Goal: Task Accomplishment & Management: Manage account settings

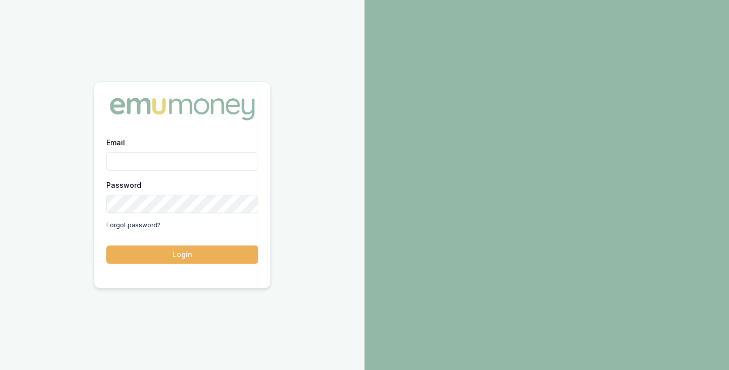
click at [129, 159] on input "Email" at bounding box center [182, 161] width 152 height 18
type input "brad.hearns@emumoney.com.au"
click at [106, 246] on button "Login" at bounding box center [182, 255] width 152 height 18
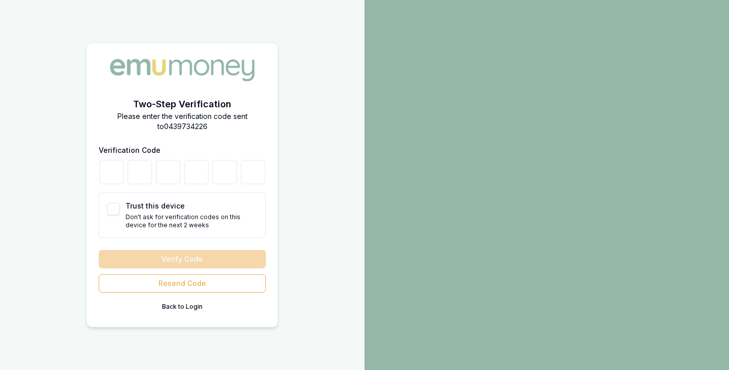
click at [113, 208] on button "Trust this device" at bounding box center [113, 209] width 12 height 12
checkbox input "true"
click at [111, 183] on input "number" at bounding box center [111, 172] width 24 height 24
type input "5"
type input "3"
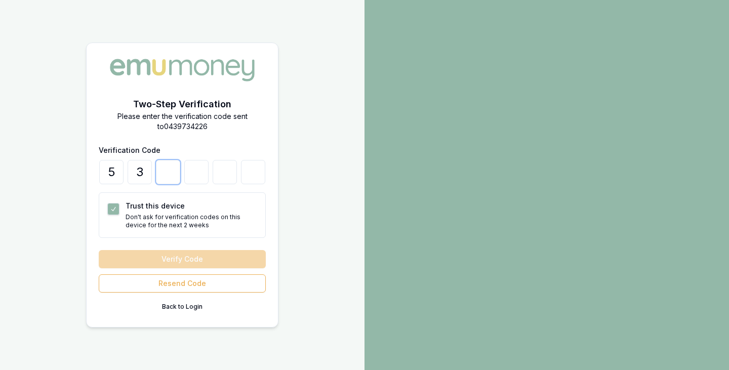
type input "7"
type input "3"
type input "2"
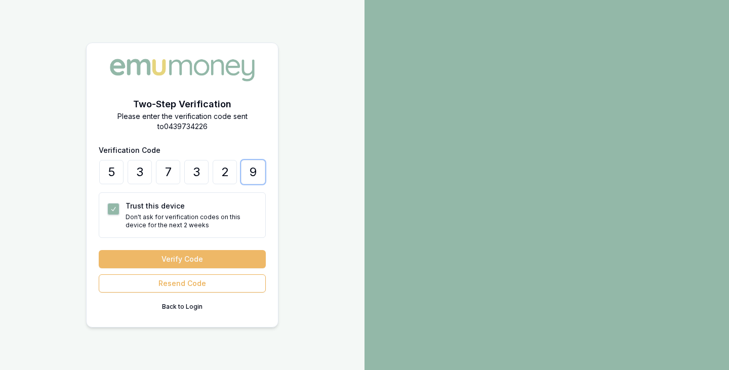
type input "9"
click at [220, 259] on button "Verify Code" at bounding box center [182, 259] width 167 height 18
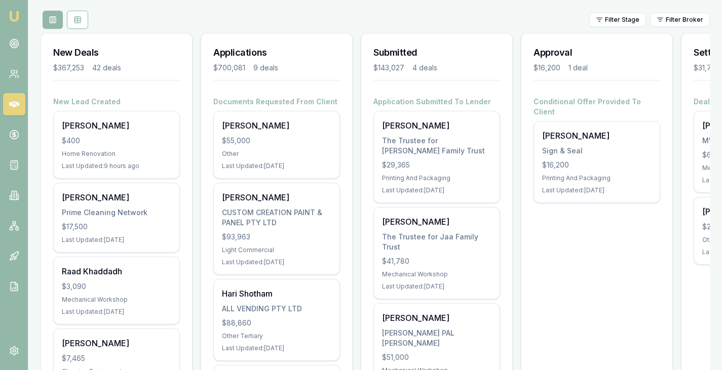
scroll to position [119, 0]
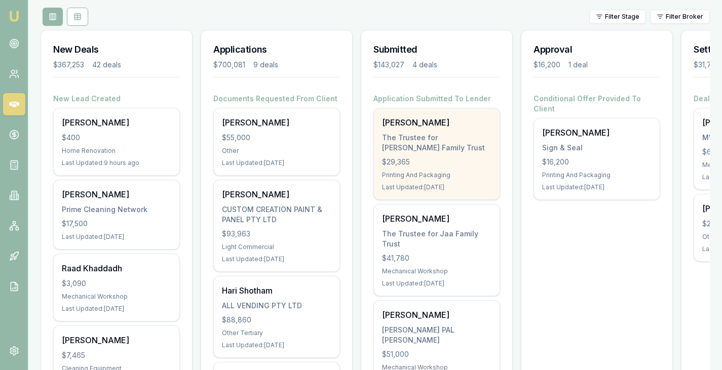
click at [430, 171] on div "[PERSON_NAME] The Trustee for [PERSON_NAME] Family Trust $29,365 Printing And P…" at bounding box center [437, 153] width 126 height 91
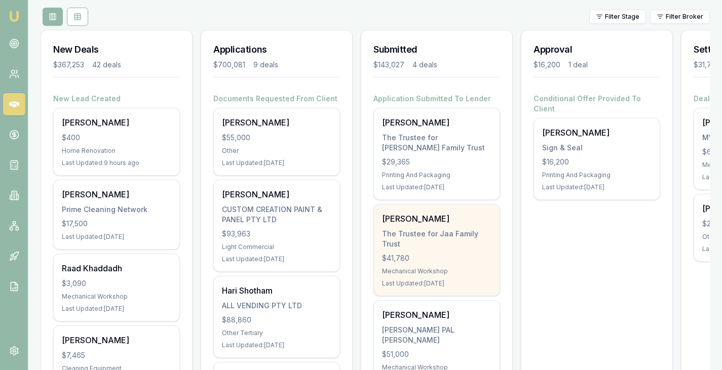
click at [426, 240] on div "The Trustee for Jaa Family Trust" at bounding box center [436, 239] width 109 height 20
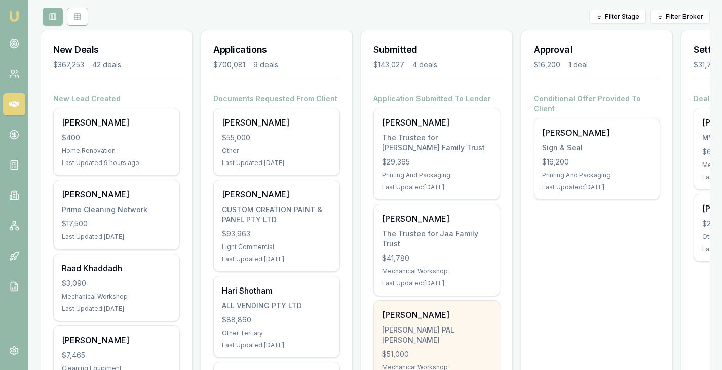
click at [439, 345] on div "[PERSON_NAME] PAL [PERSON_NAME]" at bounding box center [436, 335] width 109 height 20
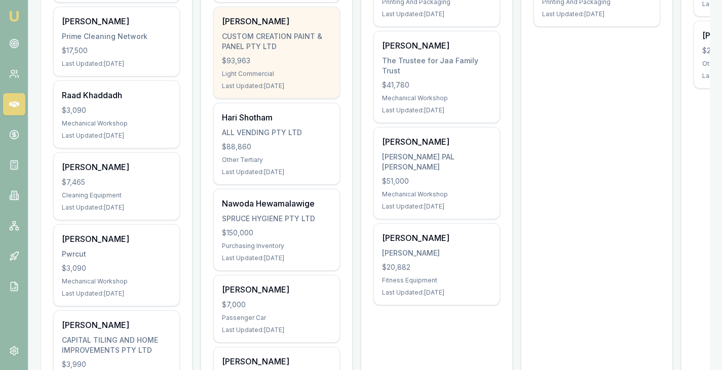
scroll to position [293, 0]
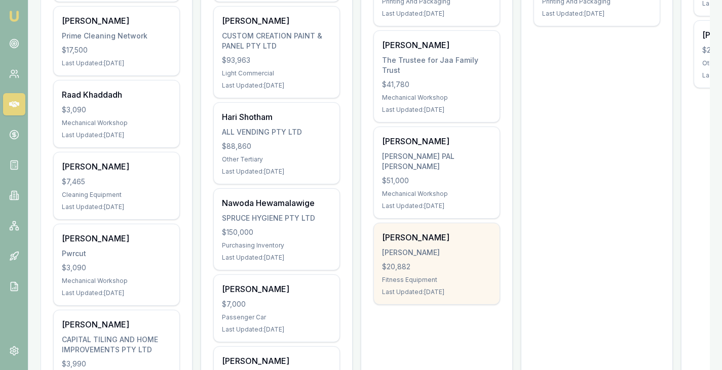
click at [431, 266] on div "$20,882" at bounding box center [436, 267] width 109 height 10
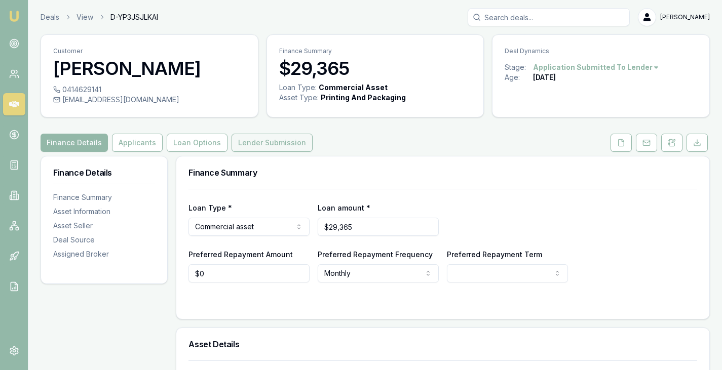
click at [289, 143] on button "Lender Submission" at bounding box center [272, 143] width 81 height 18
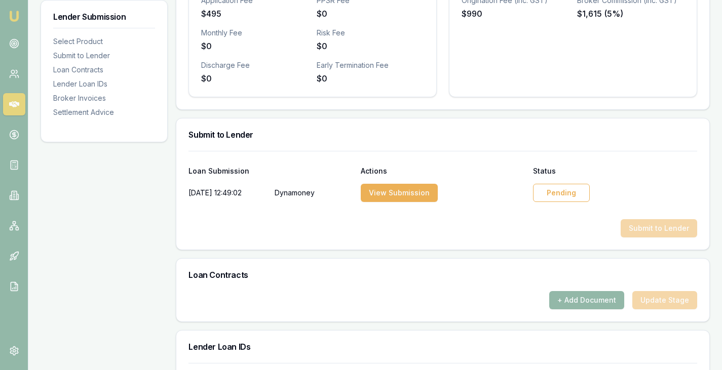
scroll to position [400, 0]
click at [565, 185] on div "Pending" at bounding box center [561, 192] width 57 height 18
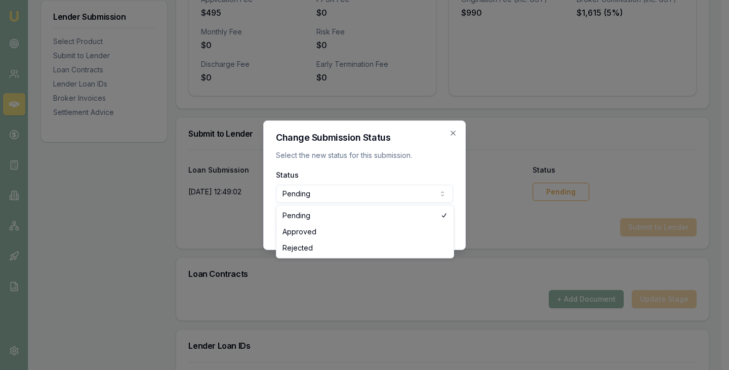
select select "APPROVED"
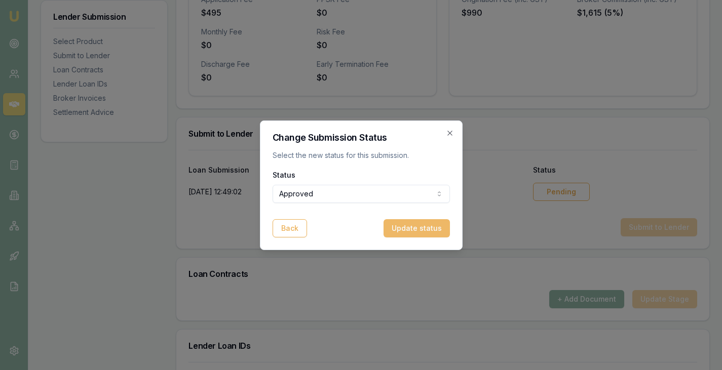
click at [426, 227] on button "Update status" at bounding box center [416, 228] width 66 height 18
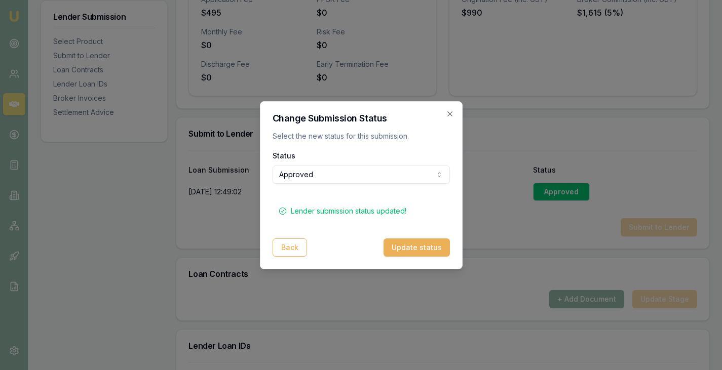
drag, startPoint x: 449, startPoint y: 112, endPoint x: 371, endPoint y: 49, distance: 100.4
click at [449, 112] on icon "button" at bounding box center [450, 114] width 8 height 8
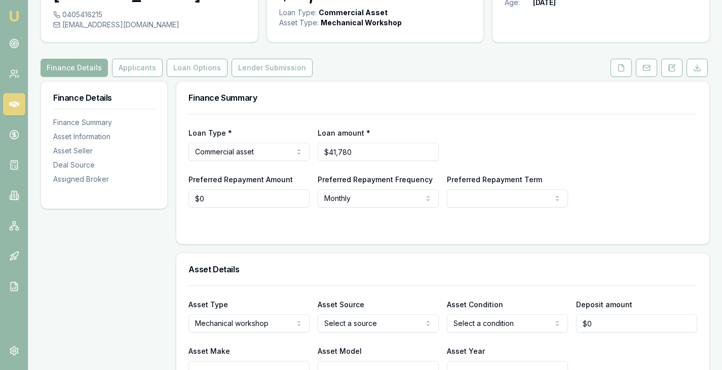
scroll to position [74, 0]
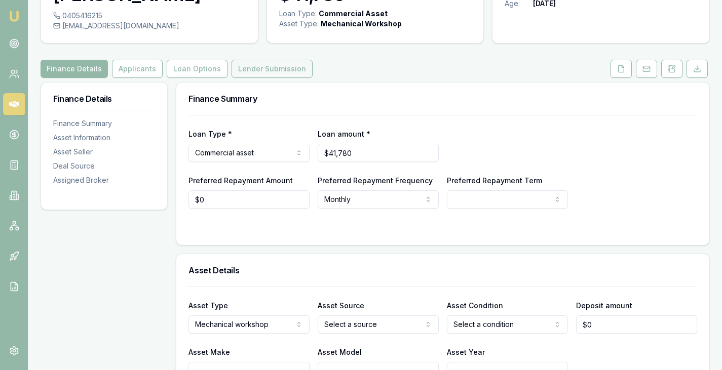
click at [260, 70] on button "Lender Submission" at bounding box center [272, 69] width 81 height 18
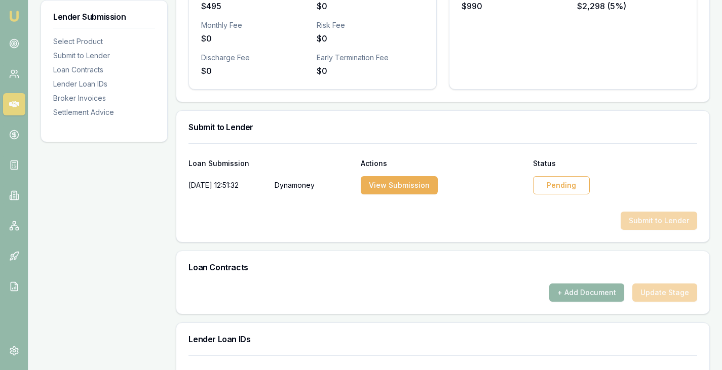
scroll to position [410, 0]
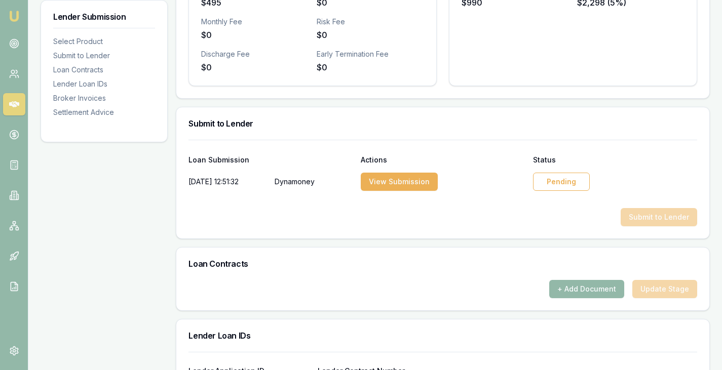
click at [554, 187] on div "Pending" at bounding box center [561, 182] width 57 height 18
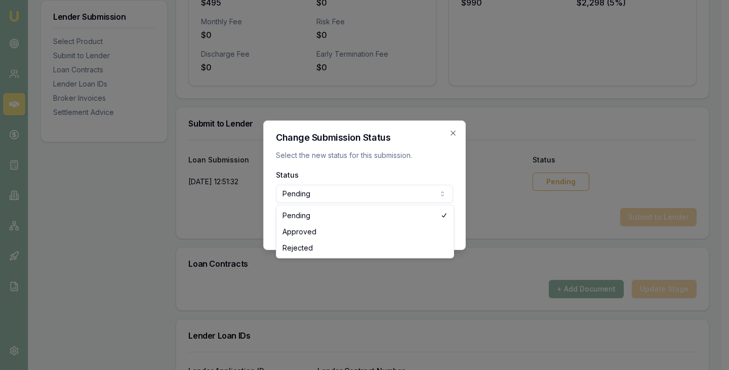
select select "REJECTED"
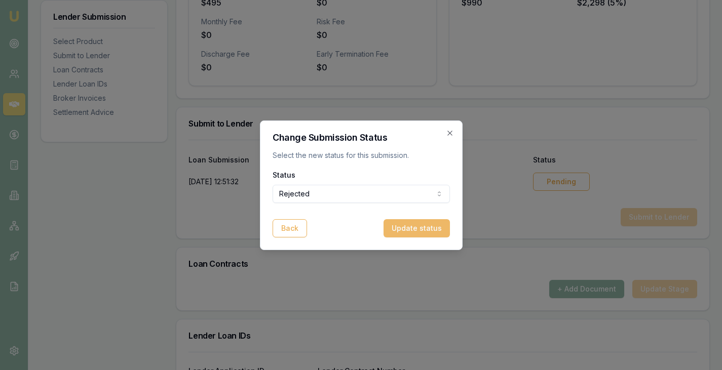
click at [411, 227] on button "Update status" at bounding box center [416, 228] width 66 height 18
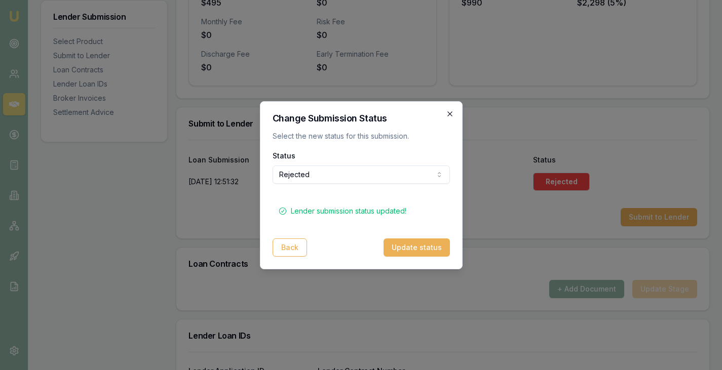
click at [446, 111] on icon "button" at bounding box center [450, 114] width 8 height 8
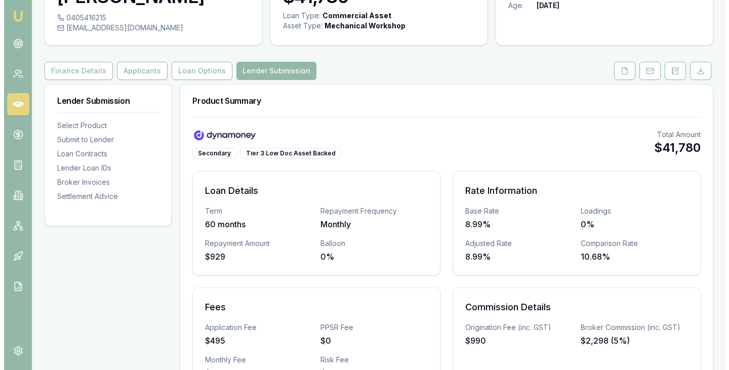
scroll to position [0, 0]
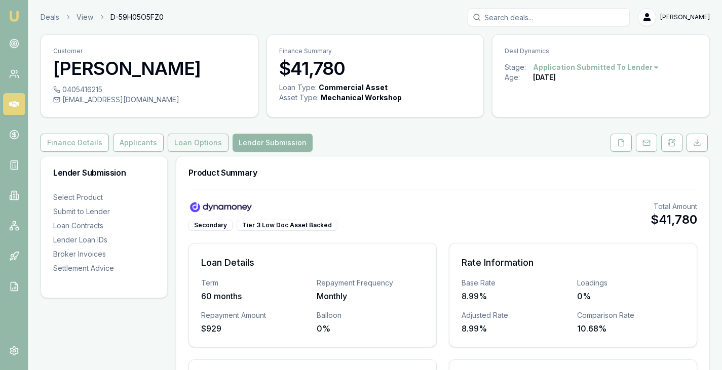
click at [207, 141] on button "Loan Options" at bounding box center [198, 143] width 61 height 18
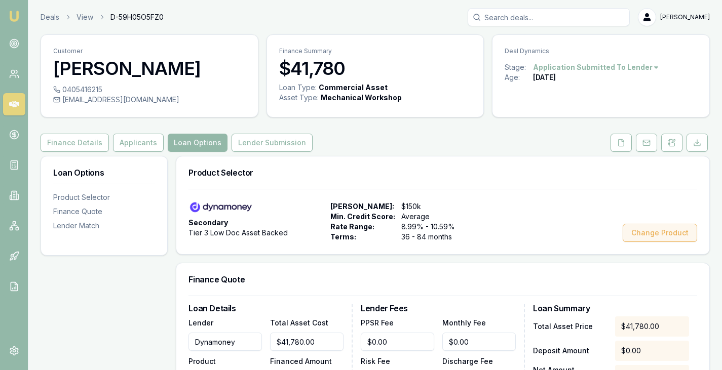
click at [647, 226] on button "Change Product" at bounding box center [660, 233] width 74 height 18
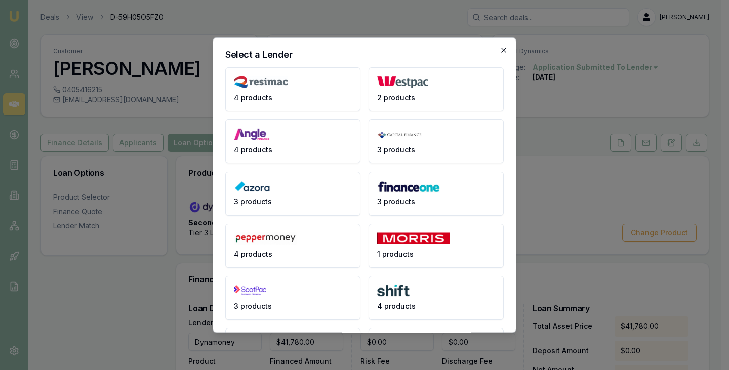
click at [500, 46] on icon "button" at bounding box center [504, 50] width 8 height 8
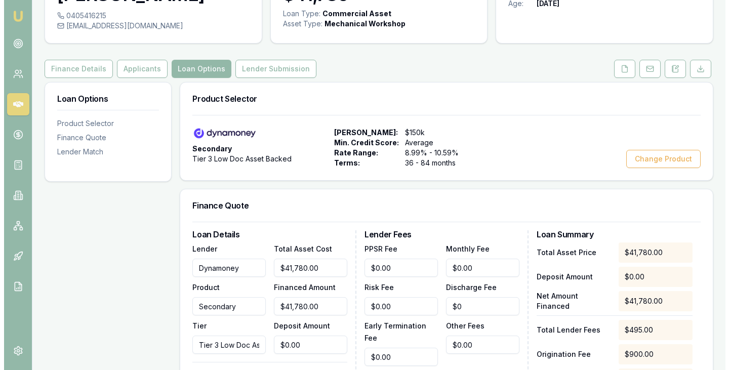
scroll to position [75, 0]
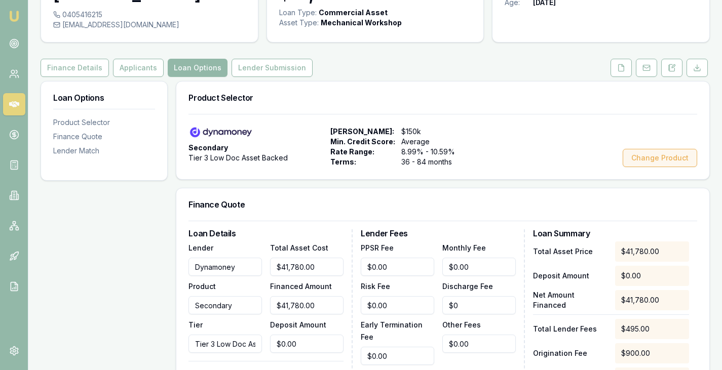
click at [638, 156] on button "Change Product" at bounding box center [660, 158] width 74 height 18
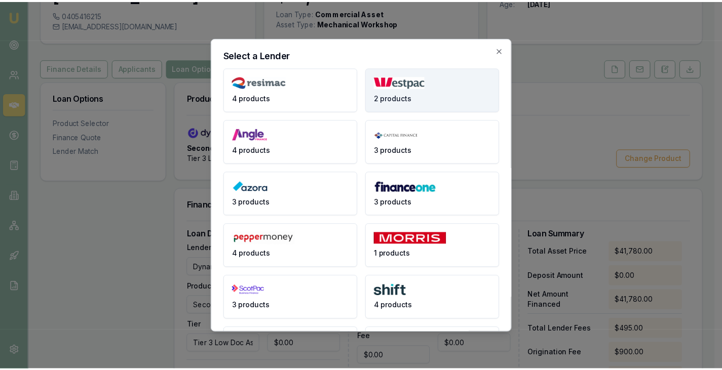
scroll to position [1, 0]
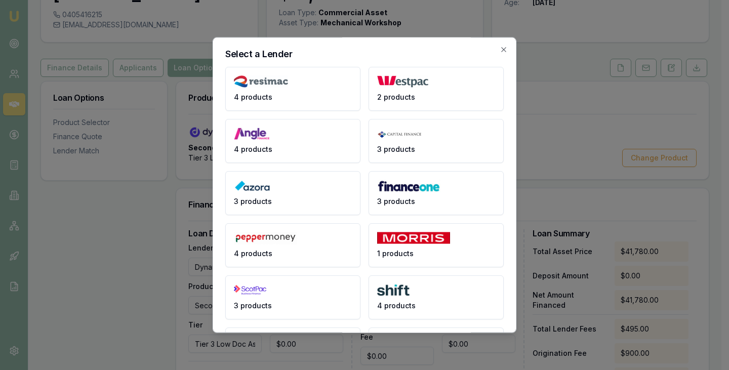
click at [500, 47] on icon "button" at bounding box center [504, 49] width 8 height 8
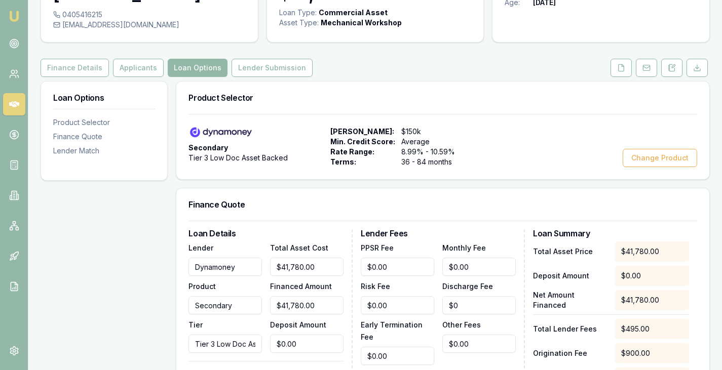
click at [289, 152] on div "Secondary Tier 3 Low Doc Asset Backed" at bounding box center [257, 147] width 138 height 41
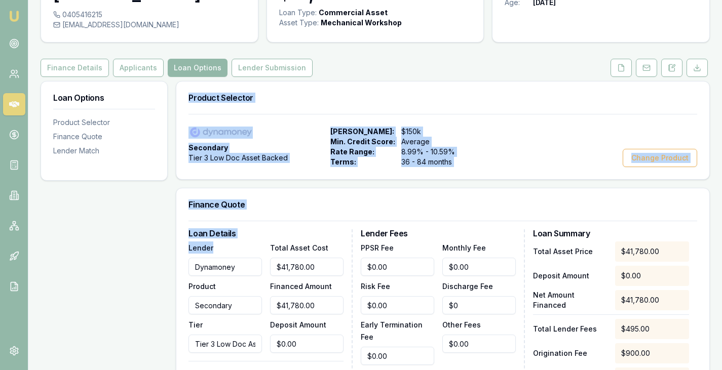
drag, startPoint x: 263, startPoint y: 264, endPoint x: 128, endPoint y: 283, distance: 137.1
click at [128, 283] on div "Loan Options Product Selector Finance Quote Lender Match Product Selector Secon…" at bounding box center [375, 360] width 669 height 559
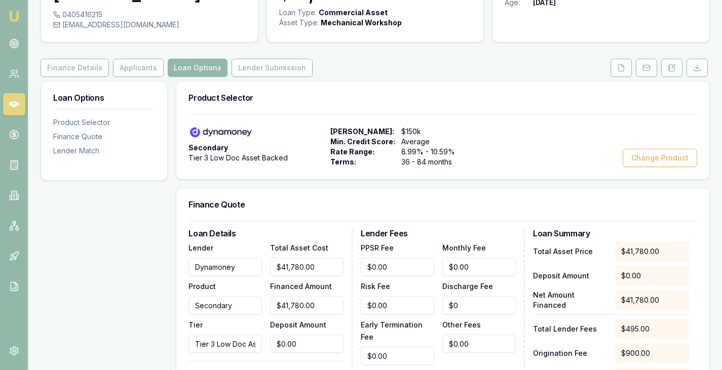
click at [217, 284] on div "Product Secondary" at bounding box center [224, 297] width 73 height 34
click at [242, 258] on input "Dynamoney" at bounding box center [224, 267] width 73 height 18
type input "Maple"
click at [125, 300] on div "Loan Options Product Selector Finance Quote Lender Match" at bounding box center [104, 360] width 127 height 559
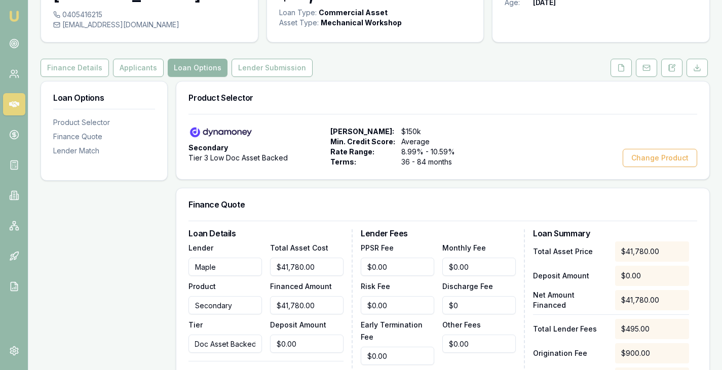
drag, startPoint x: 197, startPoint y: 340, endPoint x: 277, endPoint y: 345, distance: 80.2
click at [277, 345] on div "Lender Maple Product Secondary Tier Tier 3 Low Doc Asset Backed Total Asset Cos…" at bounding box center [265, 297] width 155 height 111
type input "A"
click at [73, 305] on div "Loan Options Product Selector Finance Quote Lender Match" at bounding box center [104, 360] width 127 height 559
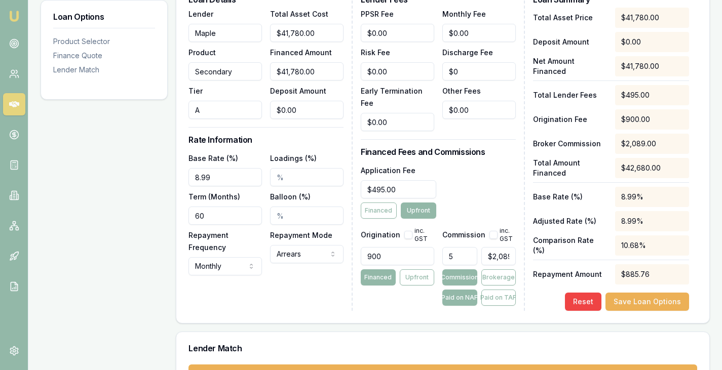
scroll to position [341, 0]
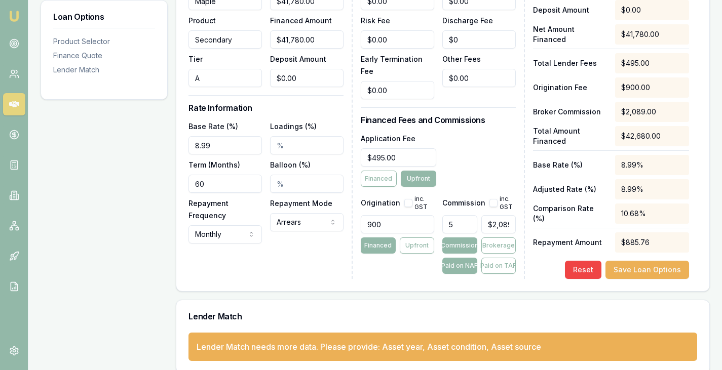
click at [493, 199] on button "button" at bounding box center [493, 203] width 8 height 8
checkbox input "true"
type input "2089"
click at [491, 215] on input "2089" at bounding box center [498, 224] width 34 height 18
drag, startPoint x: 507, startPoint y: 211, endPoint x: 478, endPoint y: 210, distance: 29.4
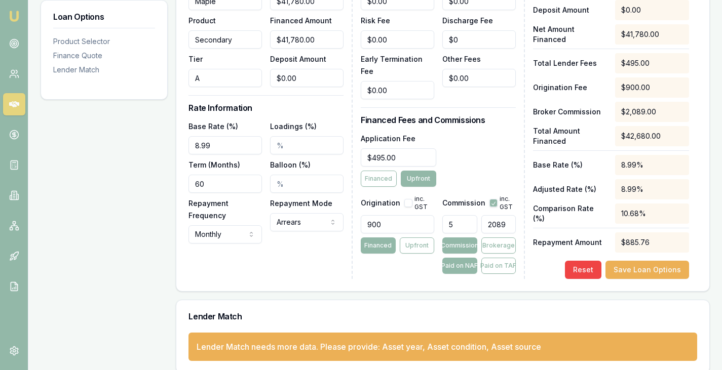
click at [478, 211] on div "5 2089" at bounding box center [478, 222] width 73 height 22
type input "0.004786979415988511"
type input "23"
type input "0.5624700813786501"
type input "235"
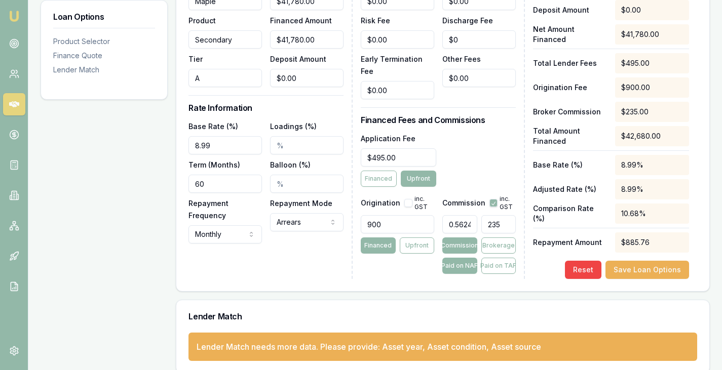
type input "5.6247008137865"
type input "$2,350.00"
click at [492, 238] on button "Brokerage" at bounding box center [498, 246] width 34 height 16
click at [408, 199] on button "button" at bounding box center [408, 203] width 8 height 8
checkbox input "true"
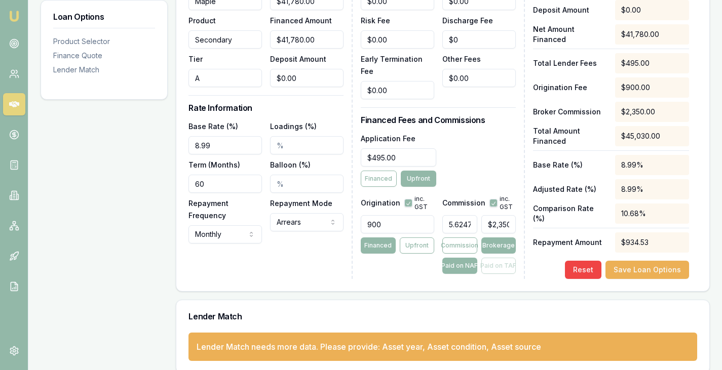
drag, startPoint x: 387, startPoint y: 211, endPoint x: 300, endPoint y: 205, distance: 86.4
click at [300, 205] on div "Loan Details Lender Maple Product Secondary Tier A Total Asset Cost $41,780.00 …" at bounding box center [442, 122] width 509 height 316
type input "990.00"
click at [383, 266] on div "Lender Fees PPSR Fee $0.00 Monthly Fee $0.00 Risk Fee $0.00 Discharge Fee $0 Ea…" at bounding box center [443, 122] width 164 height 316
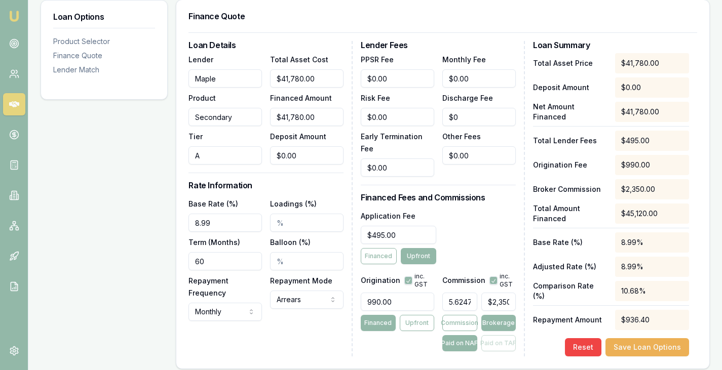
scroll to position [262, 0]
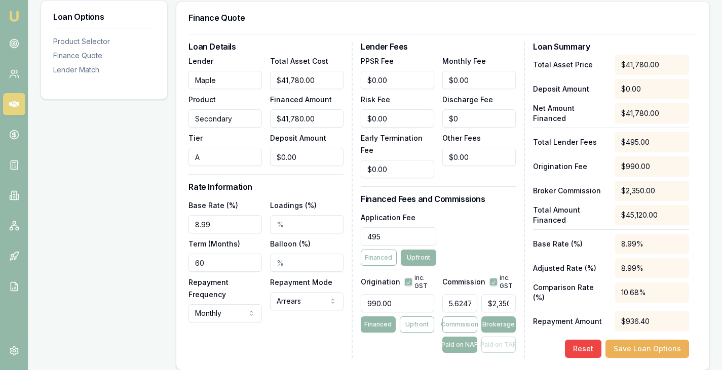
drag, startPoint x: 402, startPoint y: 221, endPoint x: 348, endPoint y: 222, distance: 54.2
click at [348, 222] on div "Loan Details Lender Maple Product Secondary Tier A Total Asset Cost $41,780.00 …" at bounding box center [442, 201] width 509 height 316
type input "$450.00"
click at [383, 250] on button "Financed" at bounding box center [378, 258] width 35 height 16
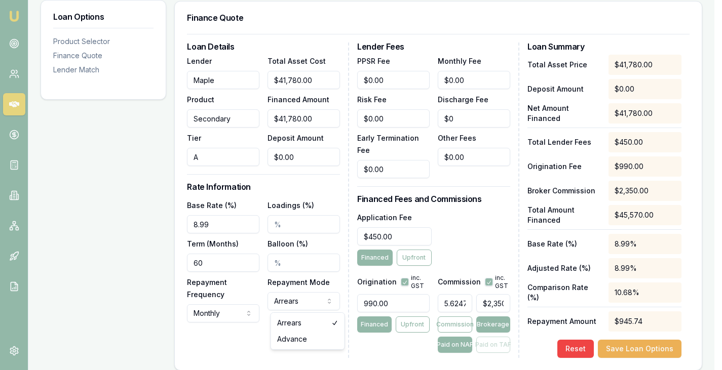
select select "ADVANCE"
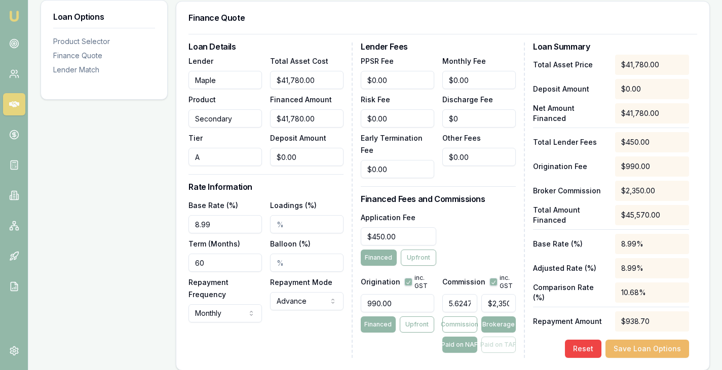
click at [649, 345] on button "Save Loan Options" at bounding box center [647, 349] width 84 height 18
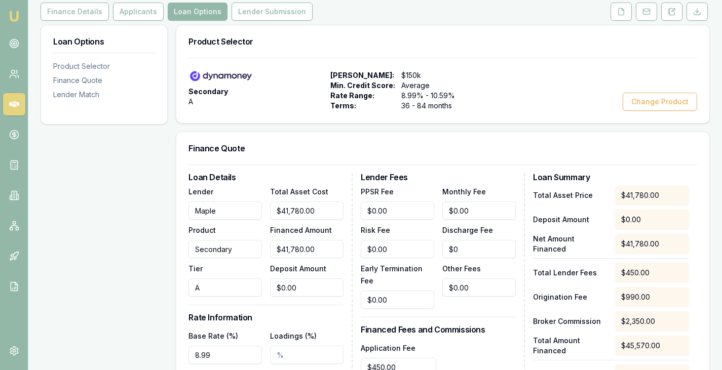
scroll to position [132, 0]
click at [279, 7] on button "Lender Submission" at bounding box center [272, 11] width 81 height 18
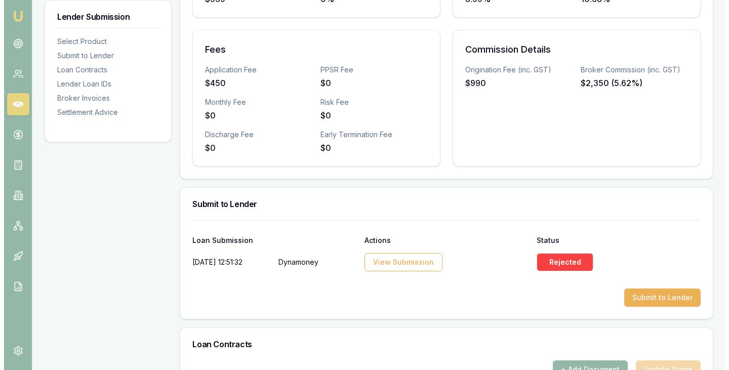
scroll to position [331, 0]
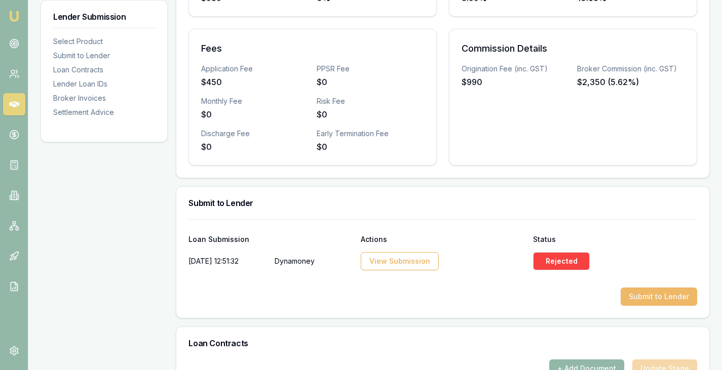
click at [670, 292] on button "Submit to Lender" at bounding box center [659, 297] width 76 height 18
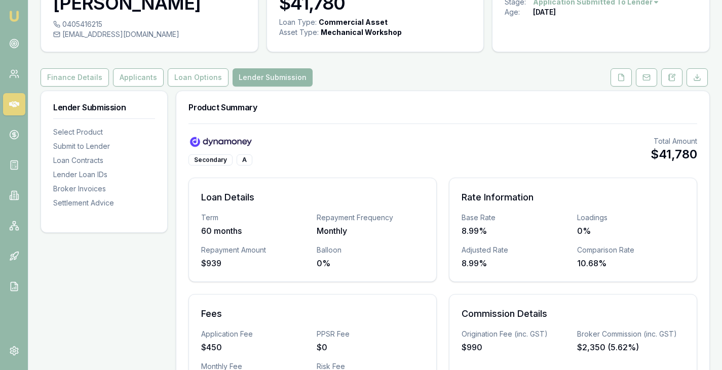
scroll to position [30, 0]
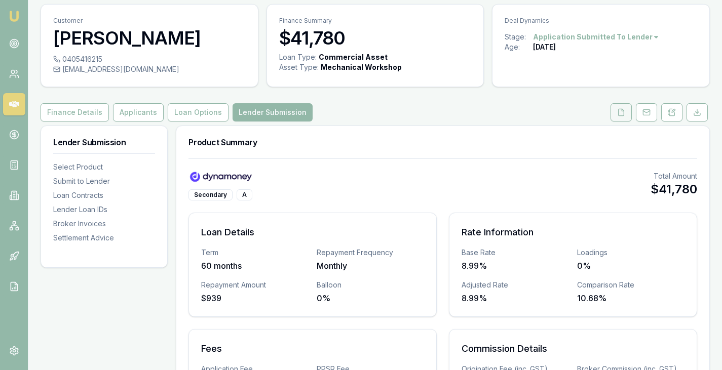
click at [620, 110] on icon at bounding box center [621, 112] width 8 height 8
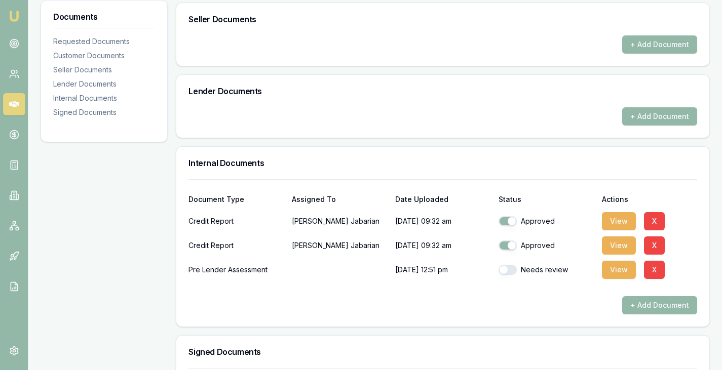
scroll to position [430, 0]
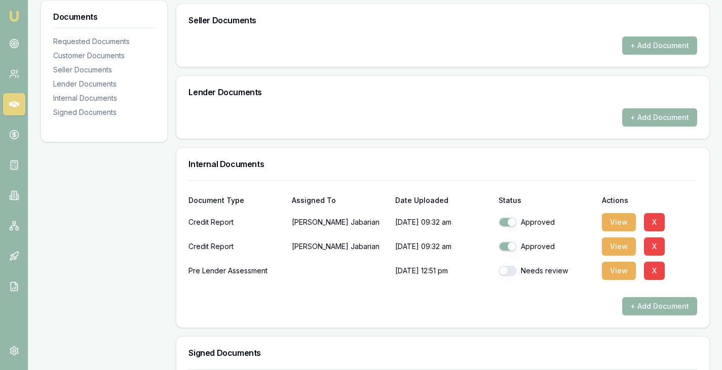
click at [508, 271] on button "button" at bounding box center [507, 271] width 18 height 10
checkbox input "true"
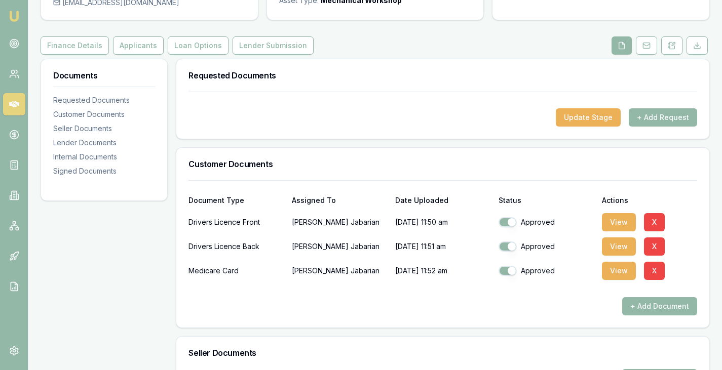
scroll to position [0, 0]
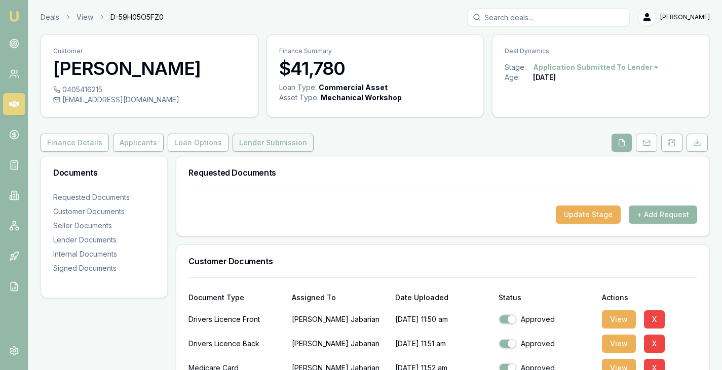
click at [275, 143] on button "Lender Submission" at bounding box center [273, 143] width 81 height 18
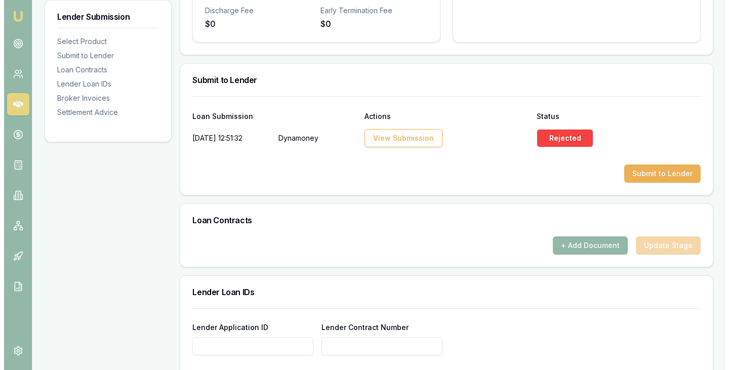
scroll to position [455, 0]
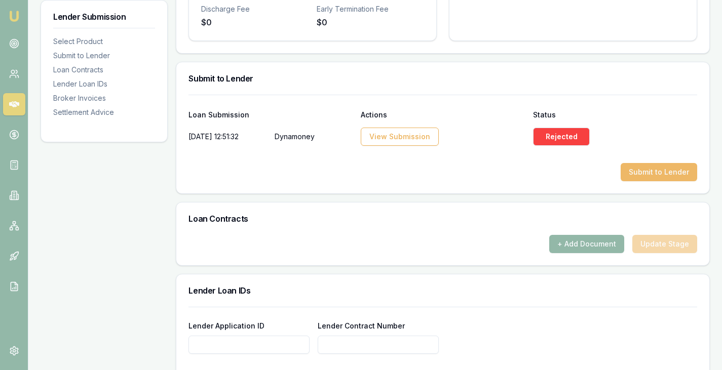
click at [667, 171] on button "Submit to Lender" at bounding box center [659, 172] width 76 height 18
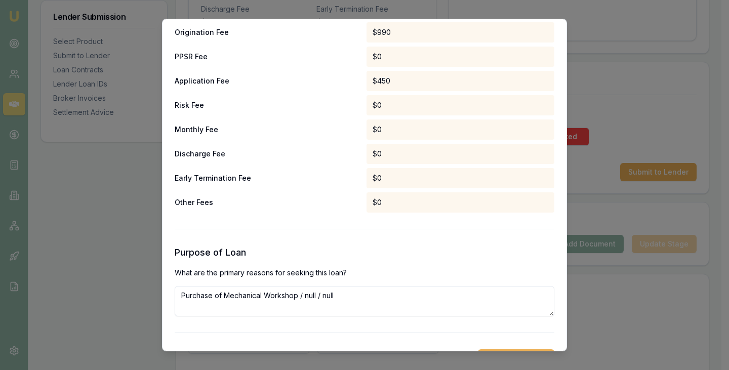
scroll to position [556, 0]
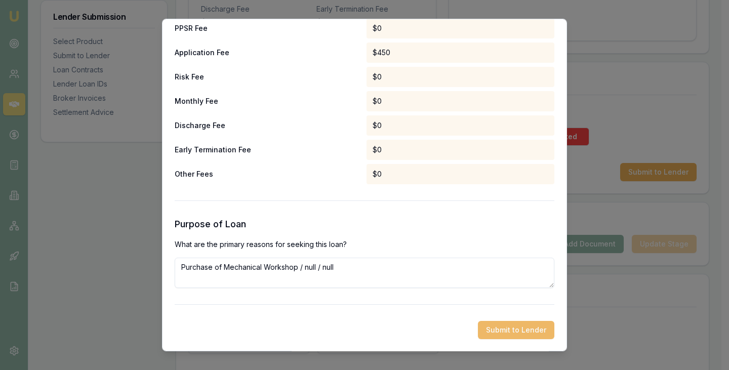
click at [509, 332] on button "Submit to Lender" at bounding box center [516, 330] width 76 height 18
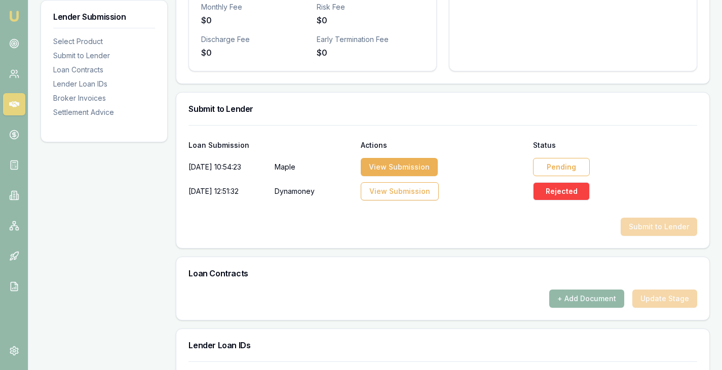
scroll to position [425, 0]
click at [568, 159] on div "Pending" at bounding box center [561, 168] width 57 height 18
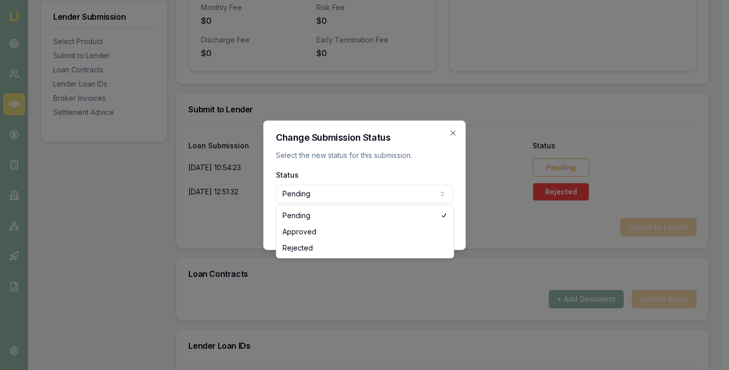
select select "APPROVED"
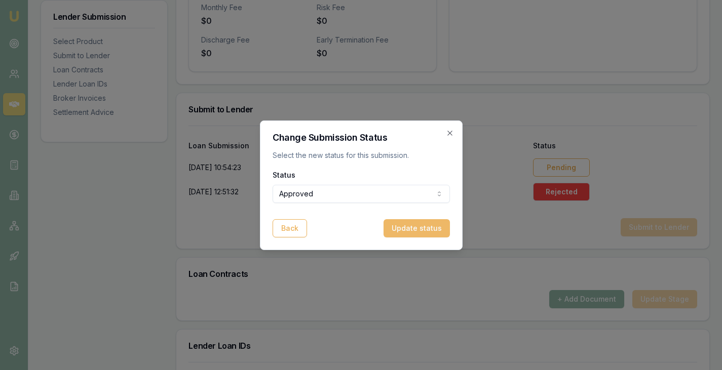
click at [417, 226] on button "Update status" at bounding box center [416, 228] width 66 height 18
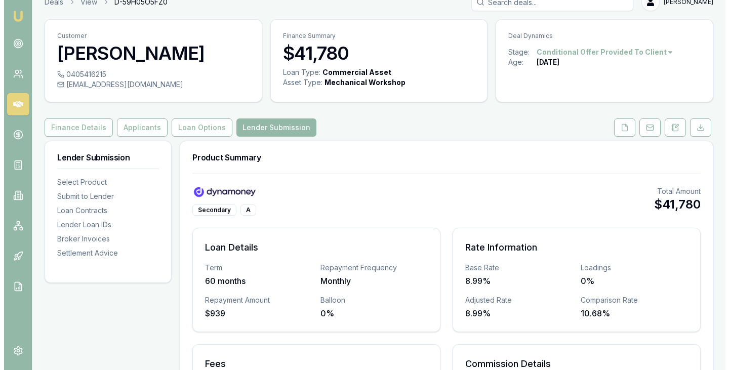
scroll to position [0, 0]
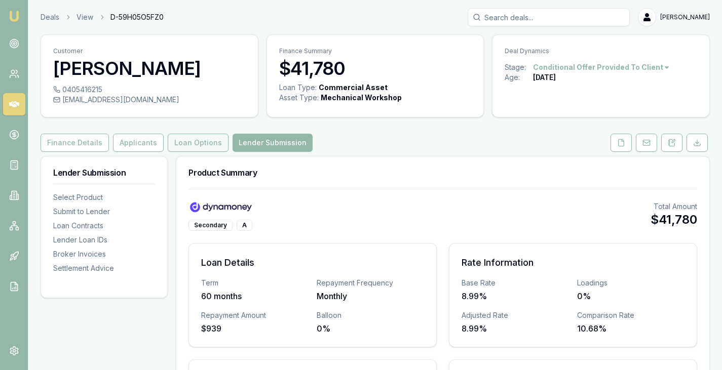
click at [175, 135] on button "Loan Options" at bounding box center [198, 143] width 61 height 18
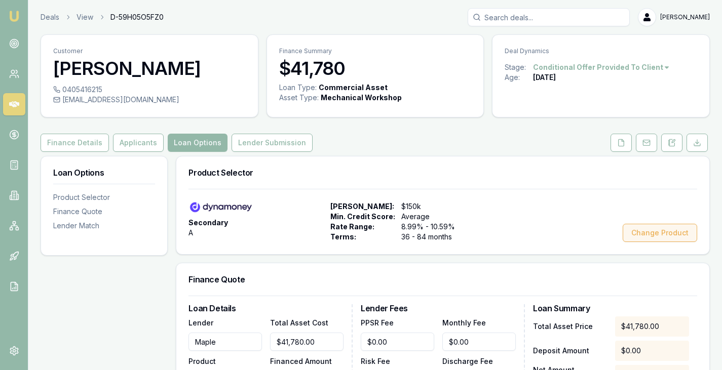
click at [677, 231] on button "Change Product" at bounding box center [660, 233] width 74 height 18
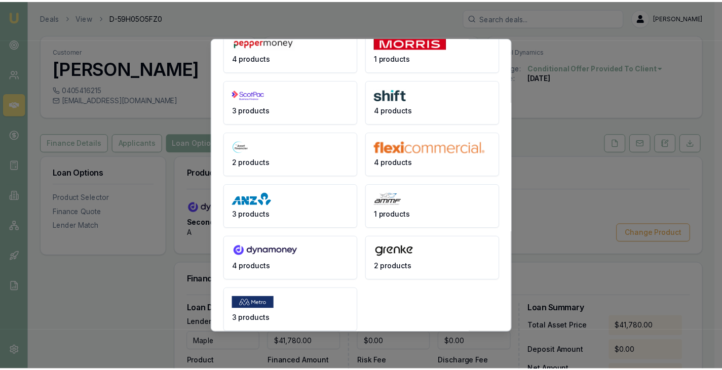
scroll to position [187, 0]
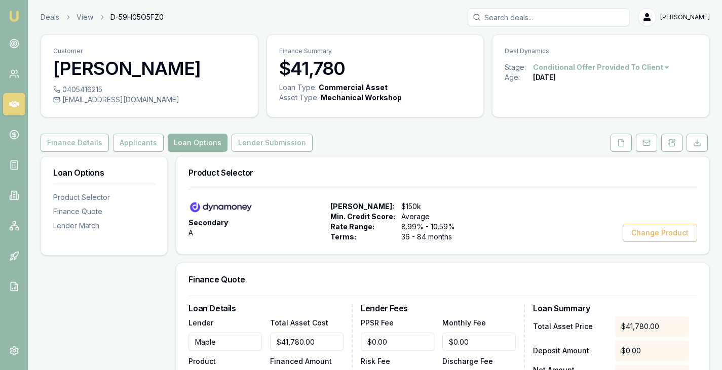
click at [400, 208] on div "Max Loan Amount: $150k" at bounding box center [399, 207] width 138 height 10
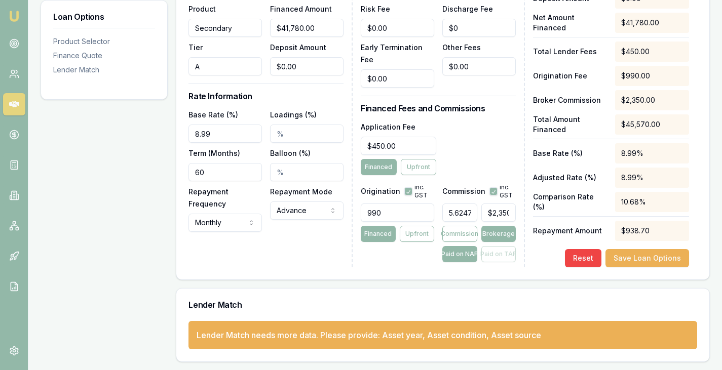
scroll to position [0, 0]
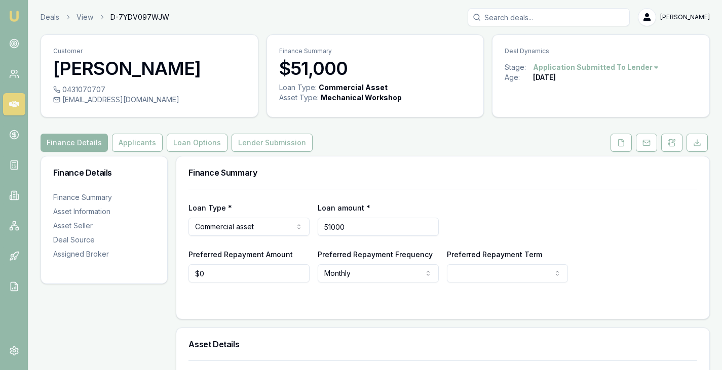
drag, startPoint x: 368, startPoint y: 229, endPoint x: 307, endPoint y: 223, distance: 61.1
click at [307, 223] on div "Loan Type * Commercial asset Consumer loan Consumer asset Commercial loan Comme…" at bounding box center [442, 219] width 509 height 34
type input "$53"
select select "60"
type input "$53,270"
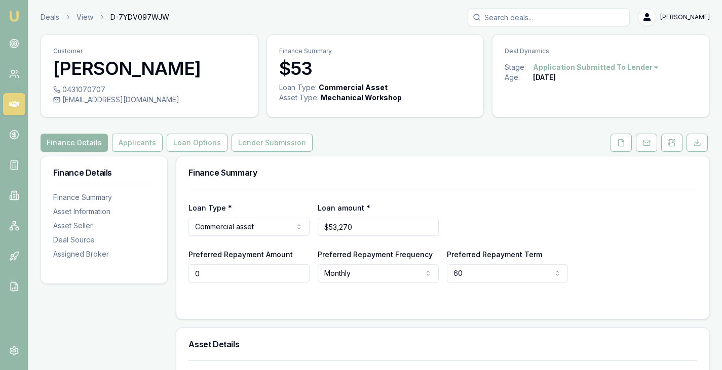
type input "$0"
click at [510, 197] on div "Loan Type * Commercial asset Consumer loan Consumer asset Commercial loan Comme…" at bounding box center [442, 236] width 509 height 94
click at [251, 137] on button "Lender Submission" at bounding box center [272, 143] width 81 height 18
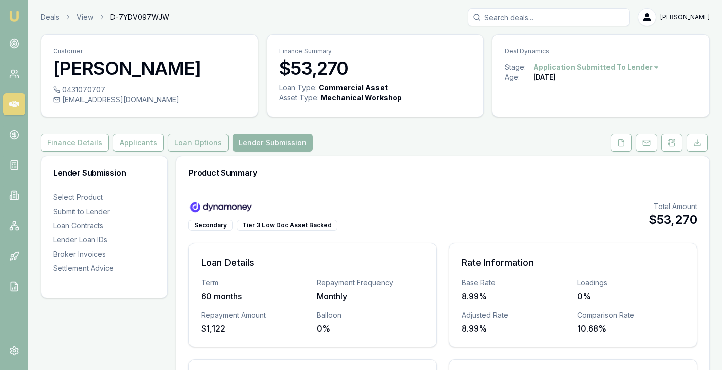
click at [203, 147] on button "Loan Options" at bounding box center [198, 143] width 61 height 18
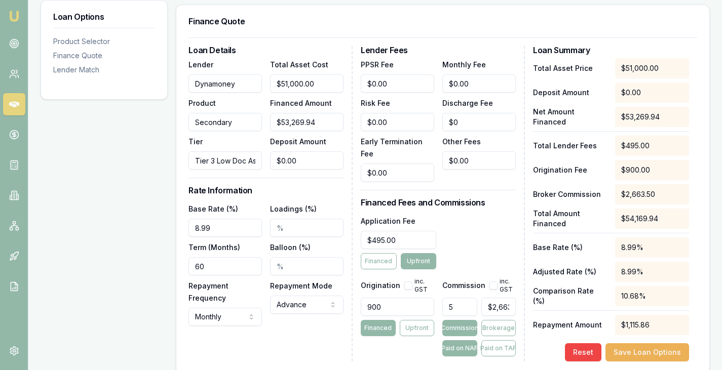
scroll to position [260, 0]
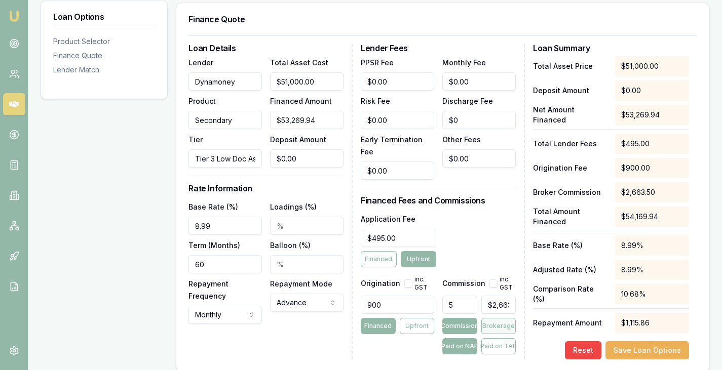
click at [495, 318] on button "Brokerage" at bounding box center [498, 326] width 34 height 16
drag, startPoint x: 653, startPoint y: 344, endPoint x: 645, endPoint y: 360, distance: 17.7
click at [645, 360] on div "Loan Details Lender Dynamoney Product Secondary Tier Tier 3 Low Doc Asset Backe…" at bounding box center [442, 203] width 533 height 336
click at [653, 351] on button "Save Loan Options" at bounding box center [647, 350] width 84 height 18
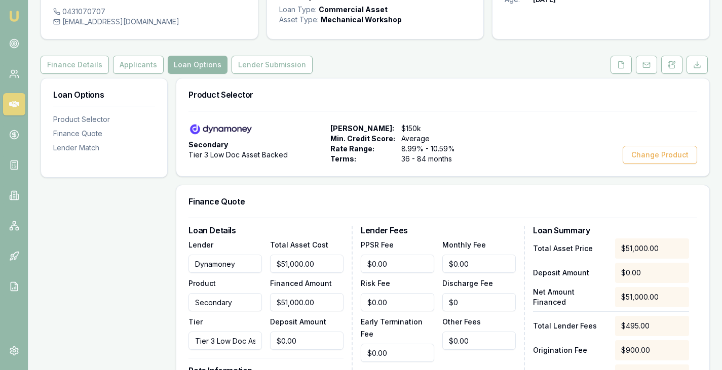
scroll to position [61, 0]
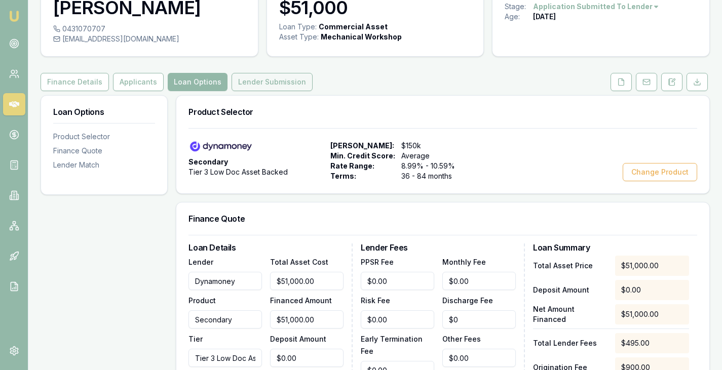
click at [259, 81] on button "Lender Submission" at bounding box center [272, 82] width 81 height 18
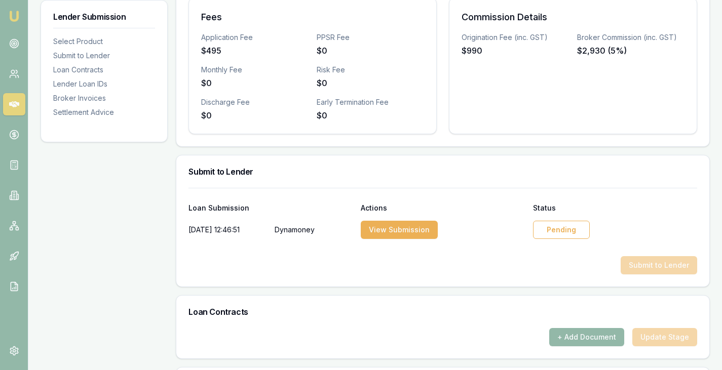
scroll to position [363, 0]
click at [556, 230] on div "Pending" at bounding box center [561, 229] width 57 height 18
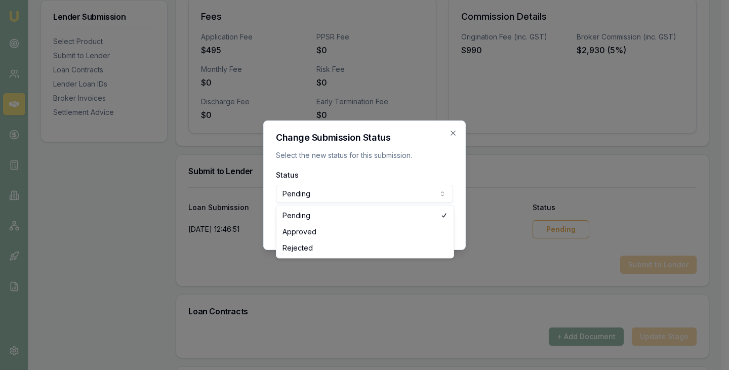
select select "APPROVED"
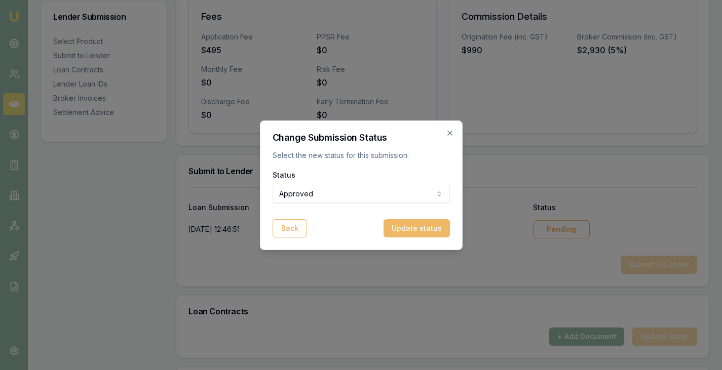
click at [439, 235] on button "Update status" at bounding box center [416, 228] width 66 height 18
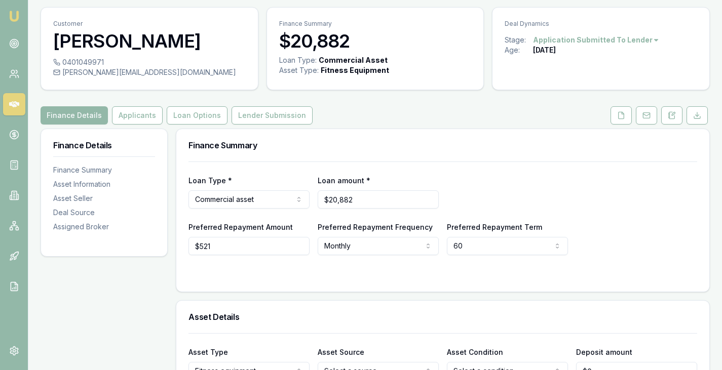
scroll to position [1, 0]
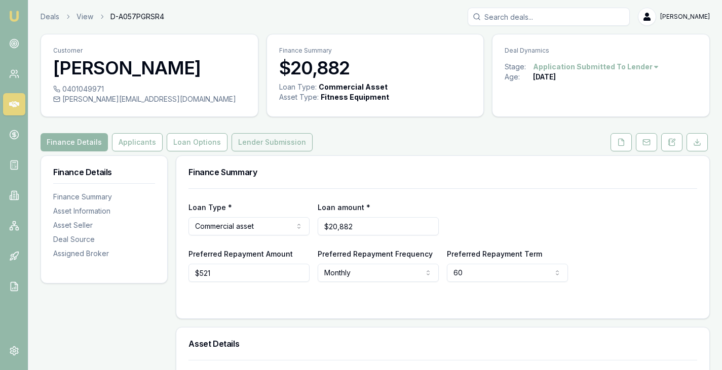
click at [266, 149] on button "Lender Submission" at bounding box center [272, 142] width 81 height 18
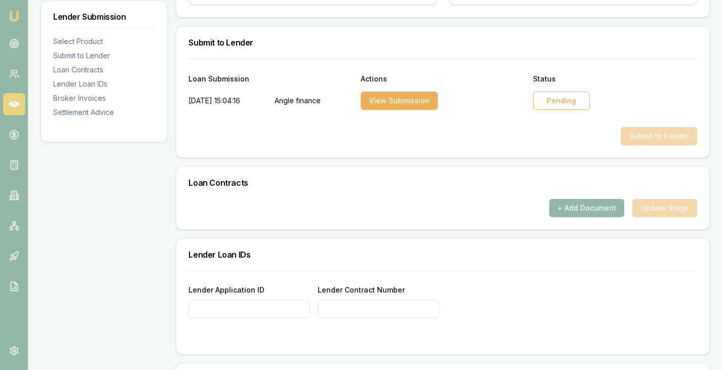
scroll to position [494, 0]
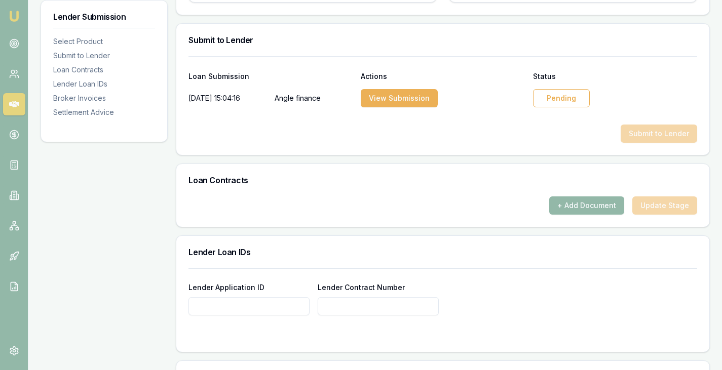
click at [562, 100] on div "Pending" at bounding box center [561, 98] width 57 height 18
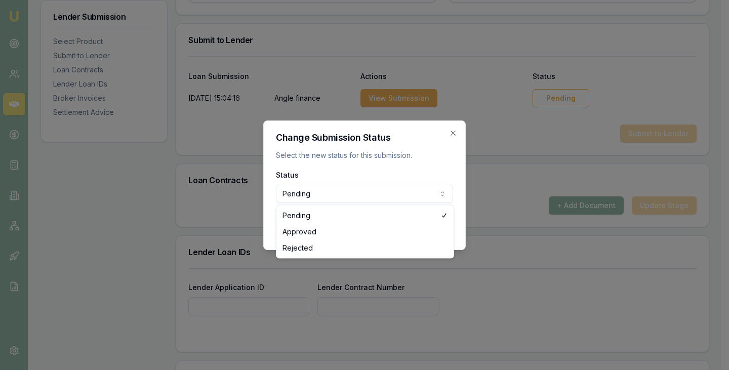
select select "APPROVED"
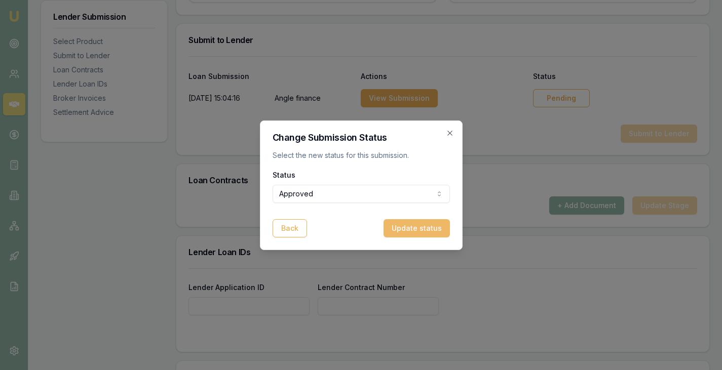
click at [414, 225] on button "Update status" at bounding box center [416, 228] width 66 height 18
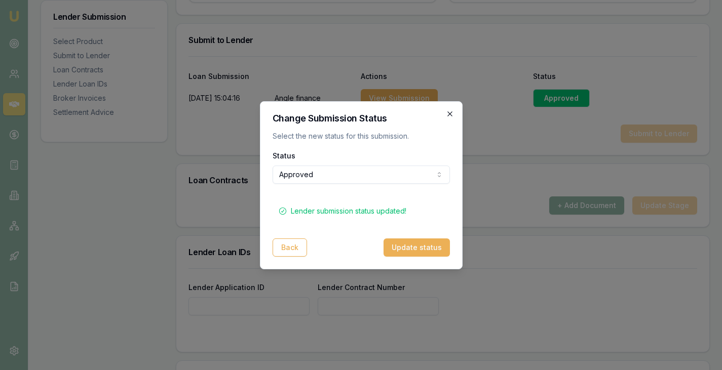
click at [448, 115] on icon "button" at bounding box center [449, 113] width 5 height 5
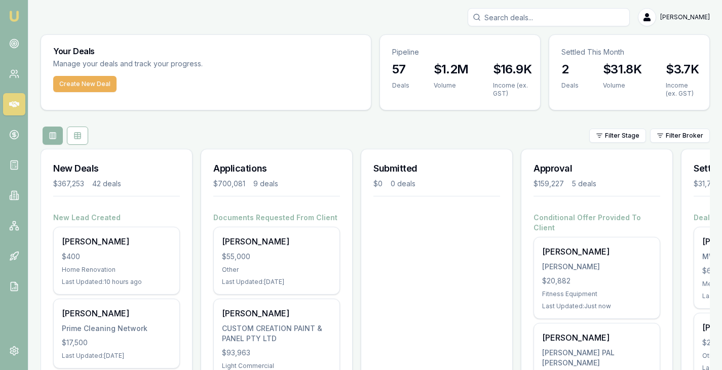
click at [536, 11] on input "Search deals" at bounding box center [549, 17] width 162 height 18
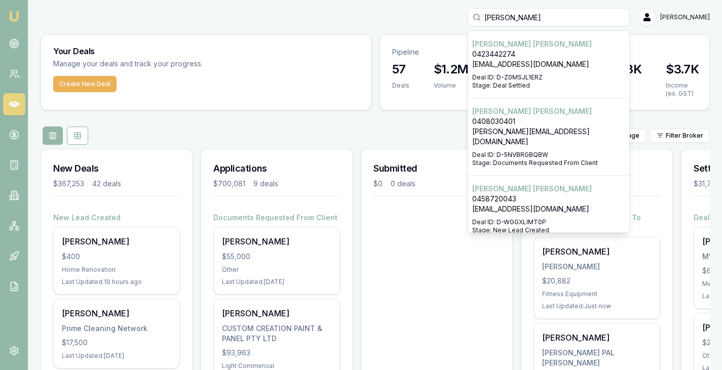
type input "john zammit"
click at [509, 43] on p "John Zammit" at bounding box center [548, 44] width 153 height 10
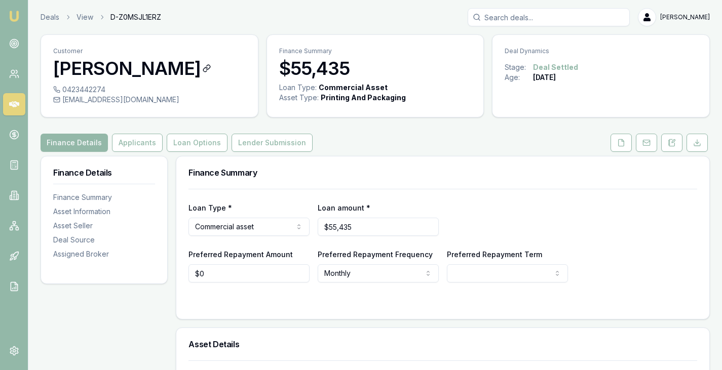
click at [104, 65] on h3 "[PERSON_NAME]" at bounding box center [149, 68] width 192 height 20
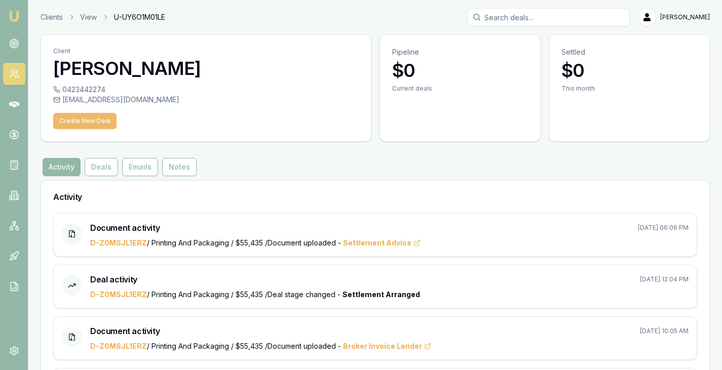
click at [77, 121] on button "Create New Deal" at bounding box center [84, 121] width 63 height 16
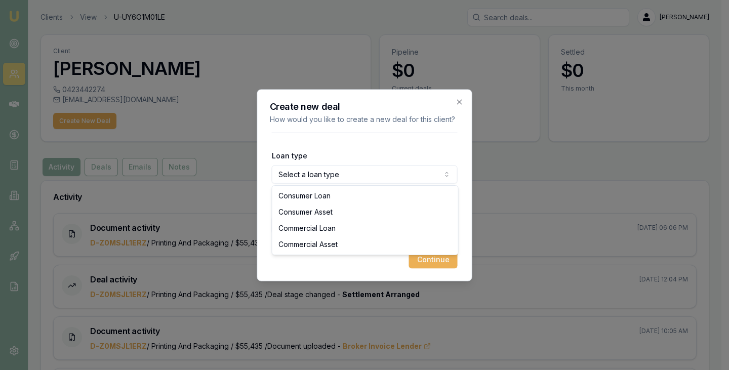
click at [342, 178] on body "Emu Broker Clients View U-UY6O1M01LE Brad Hearns Toggle Menu Client John Zammit…" at bounding box center [361, 185] width 722 height 370
select select "COMMERCIAL_ASSET"
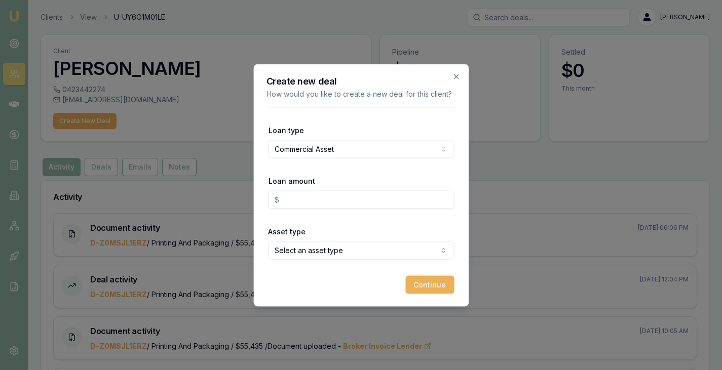
click at [314, 205] on input "Loan amount" at bounding box center [361, 199] width 186 height 18
click at [379, 254] on body "Emu Broker Clients View U-UY6O1M01LE Brad Hearns Toggle Menu Client John Zammit…" at bounding box center [361, 185] width 722 height 370
type input "$19,250.00"
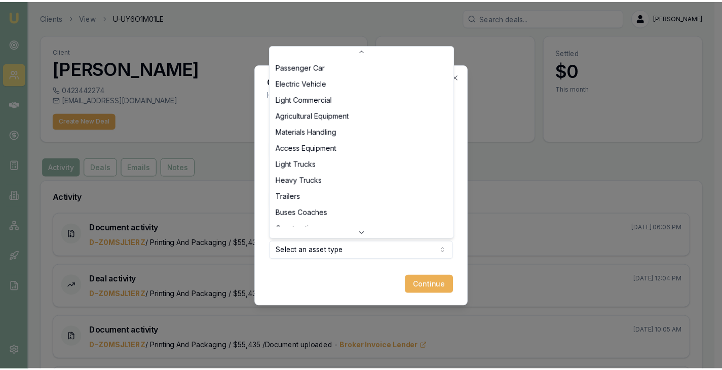
scroll to position [227, 0]
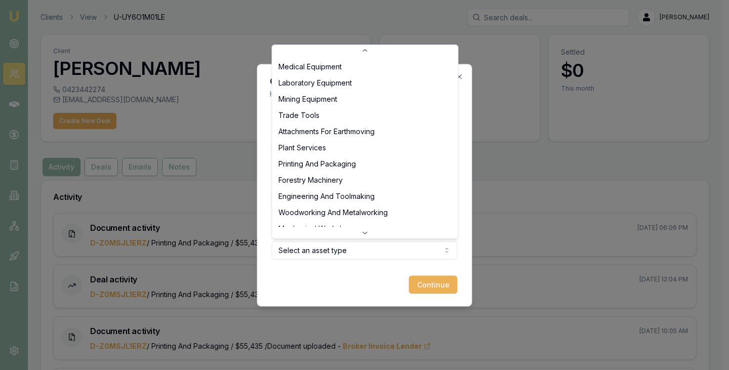
select select "PRINTING_AND_PACKAGING"
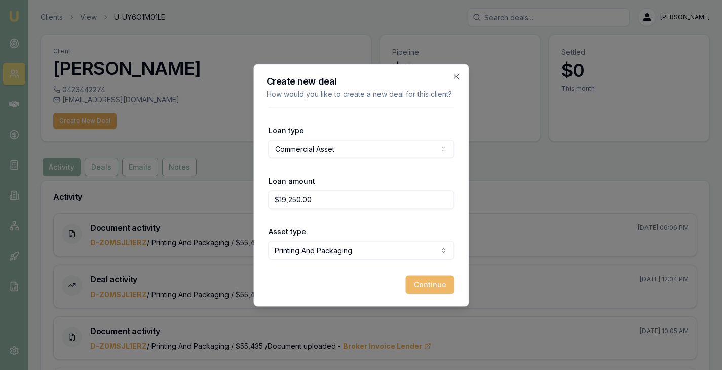
click at [439, 280] on button "Continue" at bounding box center [429, 285] width 49 height 18
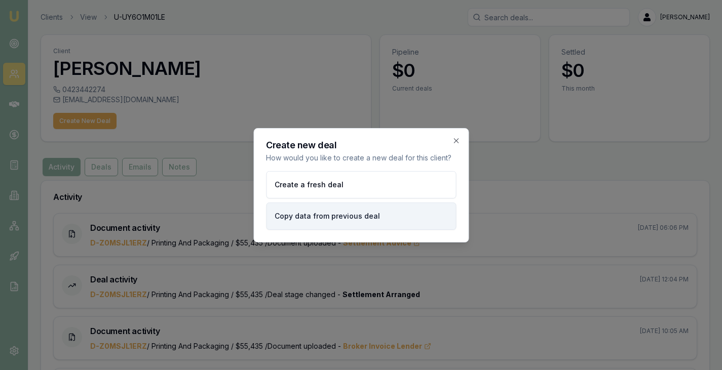
click at [364, 220] on button "Copy data from previous deal" at bounding box center [361, 216] width 190 height 27
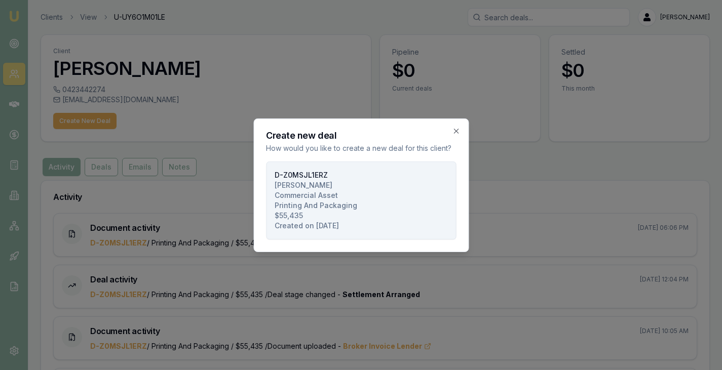
click at [312, 193] on span "Commercial Asset" at bounding box center [306, 195] width 63 height 10
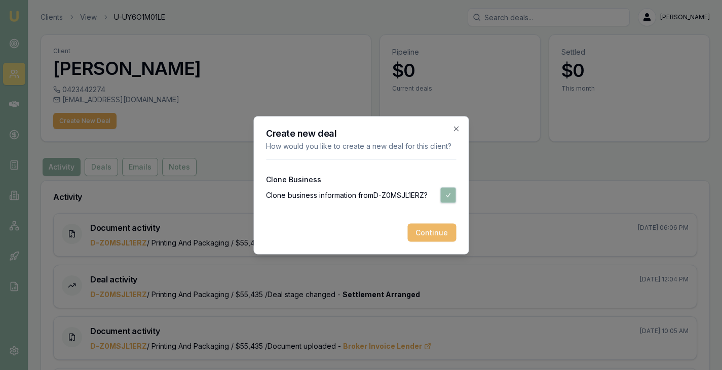
click at [435, 230] on button "Continue" at bounding box center [431, 232] width 49 height 18
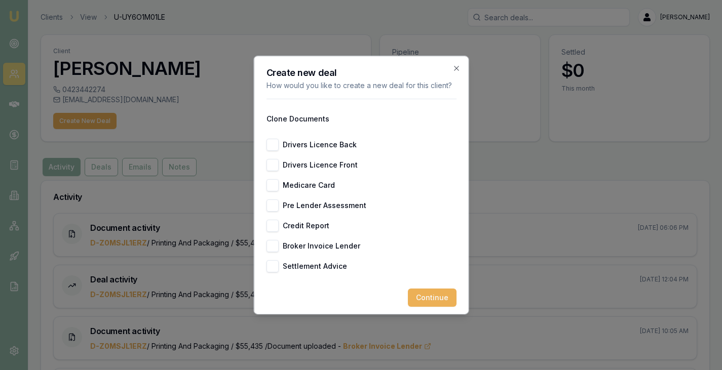
click at [271, 151] on button "Drivers Licence Back" at bounding box center [272, 145] width 12 height 12
checkbox input "true"
click at [272, 171] on button "Drivers Licence Front" at bounding box center [272, 165] width 12 height 12
checkbox input "true"
click at [276, 191] on button "Medicare Card" at bounding box center [272, 185] width 12 height 12
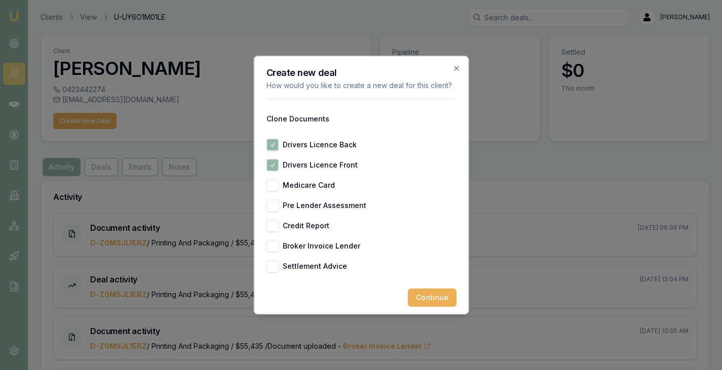
checkbox input "true"
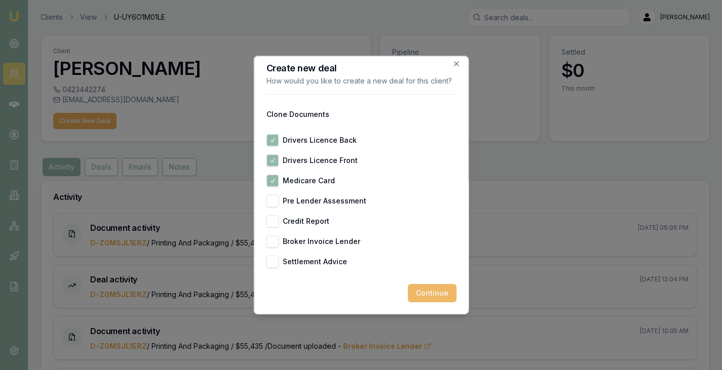
drag, startPoint x: 434, startPoint y: 294, endPoint x: 419, endPoint y: 287, distance: 16.3
click at [419, 287] on button "Continue" at bounding box center [431, 293] width 49 height 18
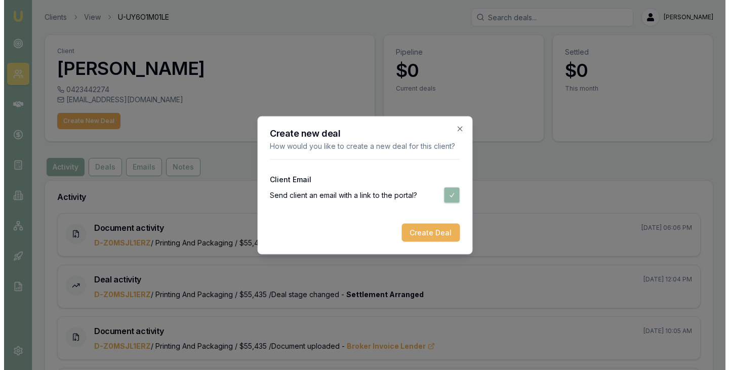
scroll to position [0, 0]
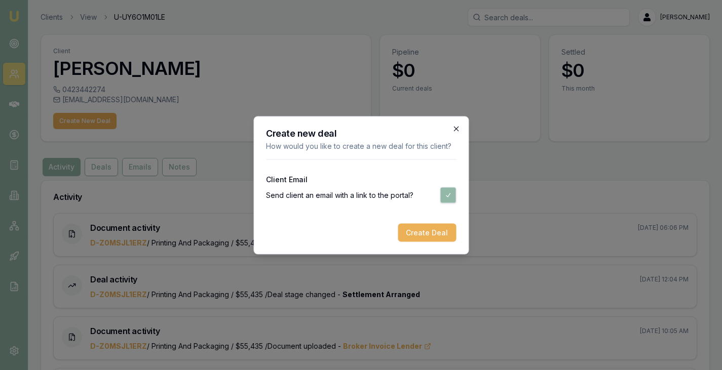
click at [457, 129] on icon "button" at bounding box center [456, 129] width 8 height 8
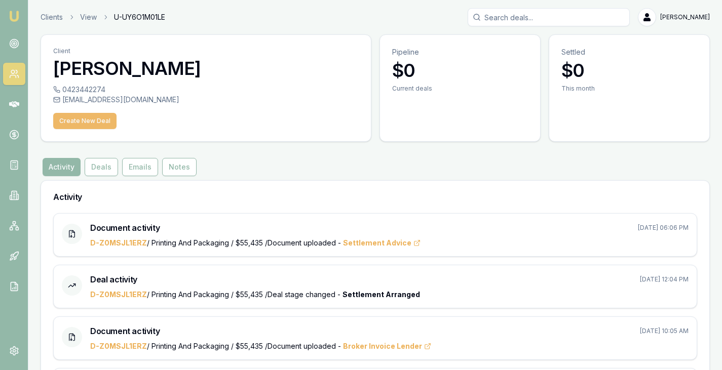
click at [83, 119] on button "Create New Deal" at bounding box center [84, 121] width 63 height 16
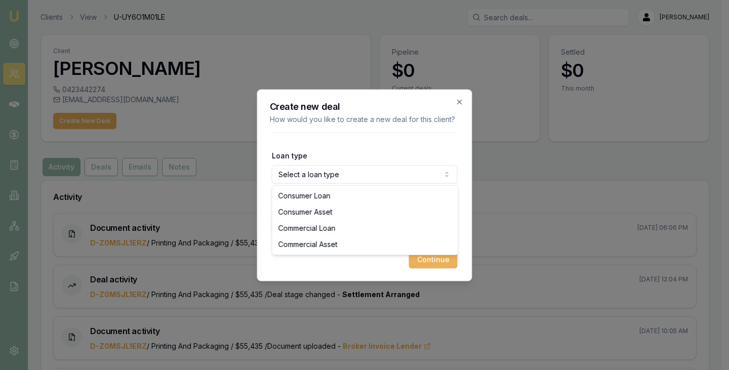
click at [298, 170] on body "Emu Broker Clients View U-UY6O1M01LE Brad Hearns Toggle Menu Client John Zammit…" at bounding box center [361, 185] width 722 height 370
select select "COMMERCIAL_ASSET"
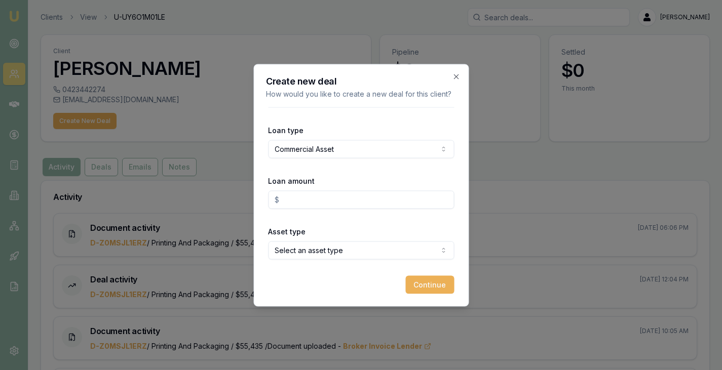
click at [323, 197] on input "Loan amount" at bounding box center [361, 199] width 186 height 18
click at [343, 247] on body "Emu Broker Clients View U-UY6O1M01LE Brad Hearns Toggle Menu Client John Zammit…" at bounding box center [361, 185] width 722 height 370
type input "$19,250.00"
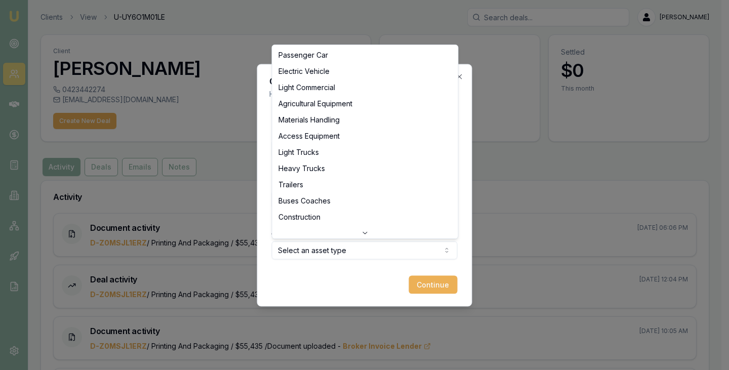
scroll to position [227, 0]
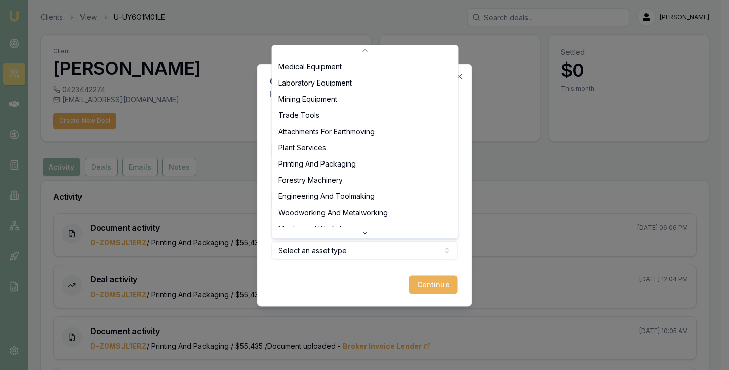
select select "PRINTING_AND_PACKAGING"
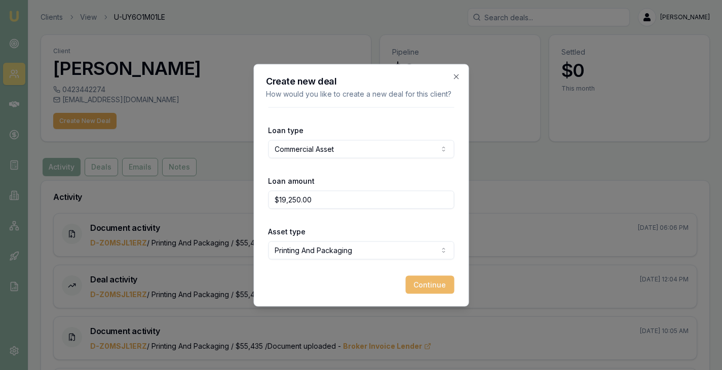
click at [427, 289] on button "Continue" at bounding box center [429, 285] width 49 height 18
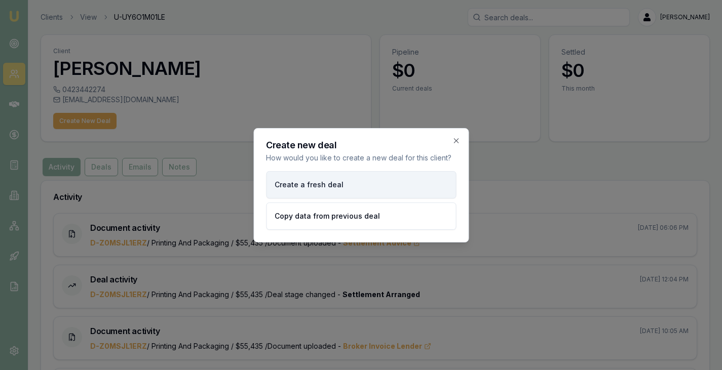
click at [288, 176] on button "Create a fresh deal" at bounding box center [361, 184] width 190 height 27
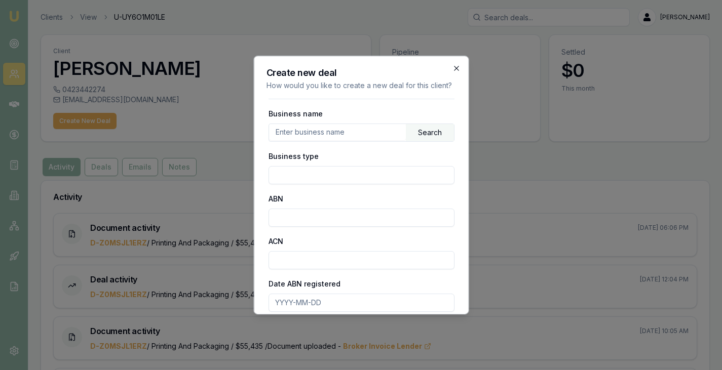
click at [452, 68] on icon "button" at bounding box center [456, 68] width 8 height 8
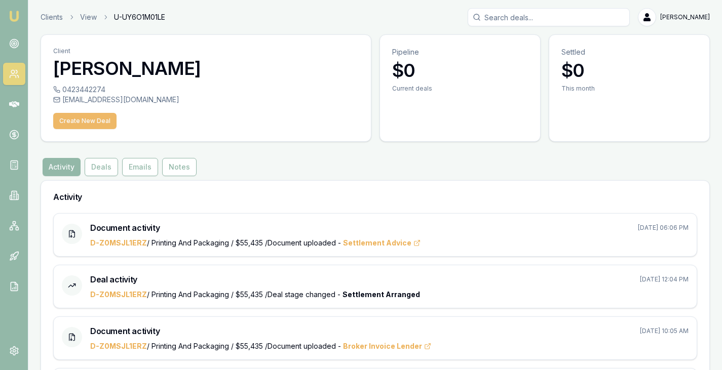
click at [89, 121] on button "Create New Deal" at bounding box center [84, 121] width 63 height 16
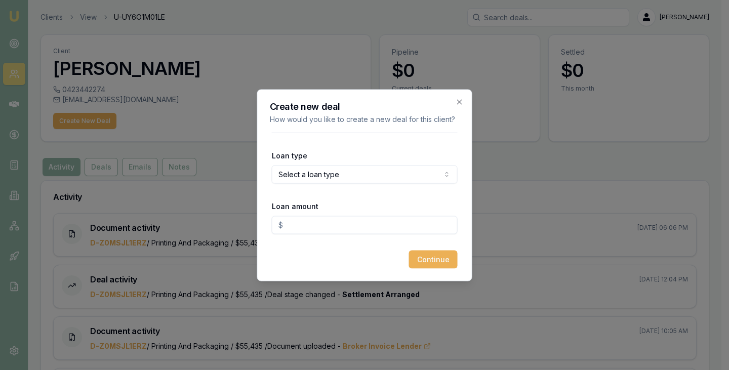
click at [348, 177] on body "Emu Broker Clients View U-UY6O1M01LE Brad Hearns Toggle Menu Client John Zammit…" at bounding box center [361, 185] width 722 height 370
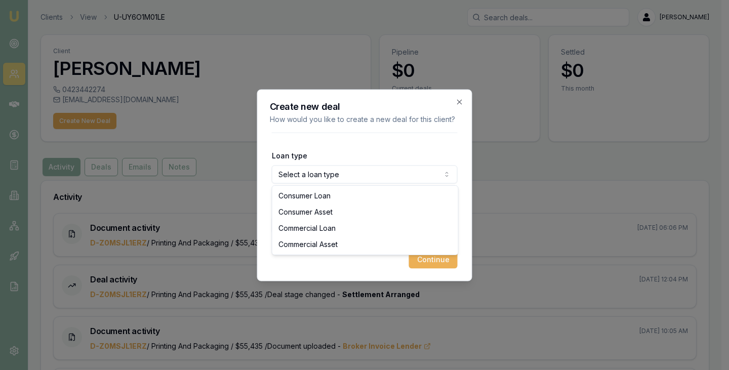
select select "COMMERCIAL_ASSET"
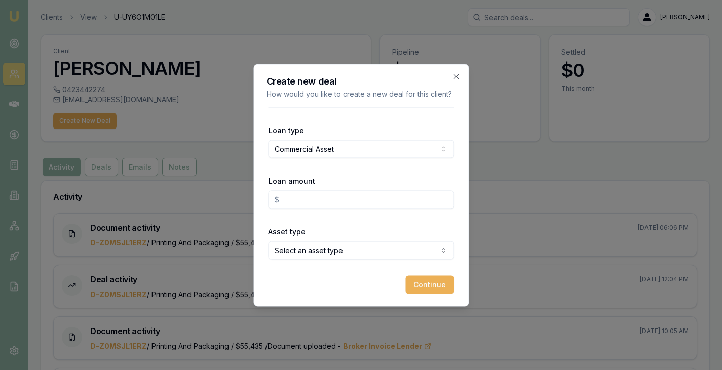
click at [325, 196] on input "Loan amount" at bounding box center [361, 199] width 186 height 18
click at [327, 250] on body "Emu Broker Clients View U-UY6O1M01LE Brad Hearns Toggle Menu Client John Zammit…" at bounding box center [361, 185] width 722 height 370
type input "$19,250.00"
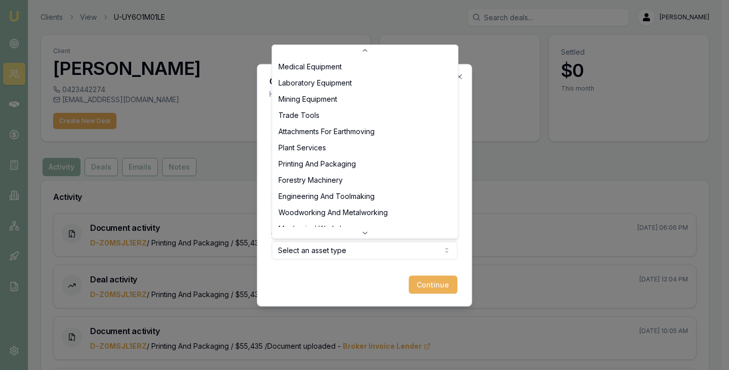
select select "PRINTING_AND_PACKAGING"
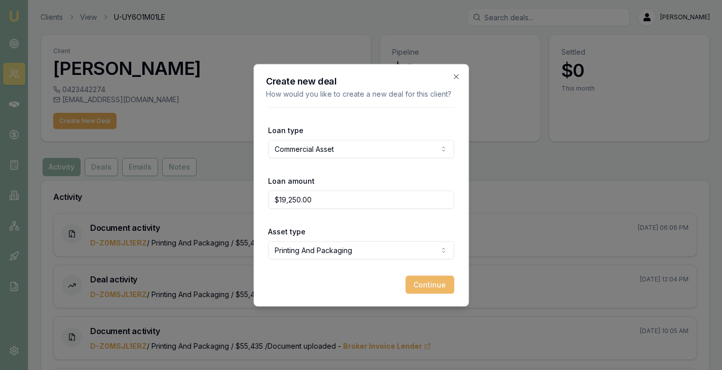
click at [422, 286] on button "Continue" at bounding box center [429, 285] width 49 height 18
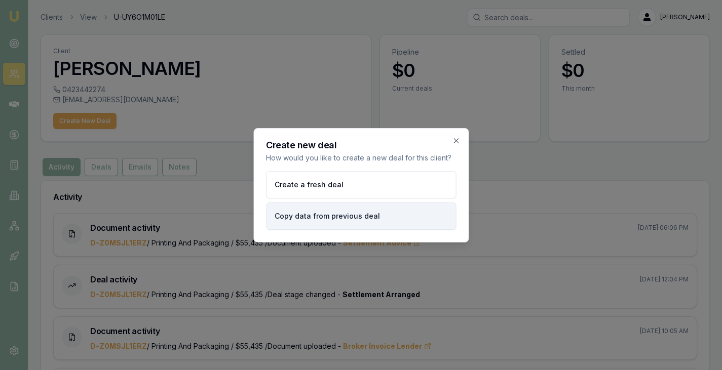
click at [306, 216] on button "Copy data from previous deal" at bounding box center [361, 216] width 190 height 27
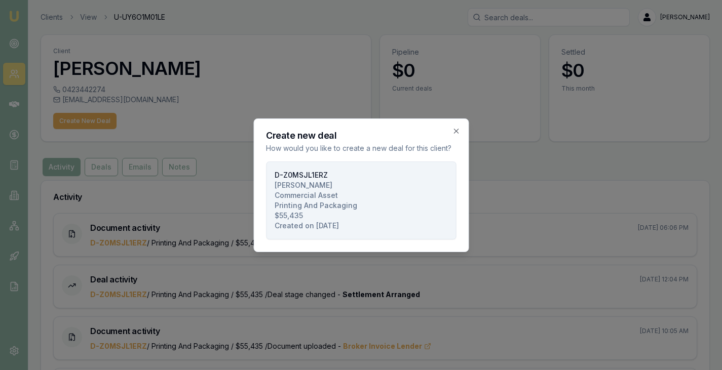
click at [316, 200] on span "Commercial Asset" at bounding box center [306, 195] width 63 height 10
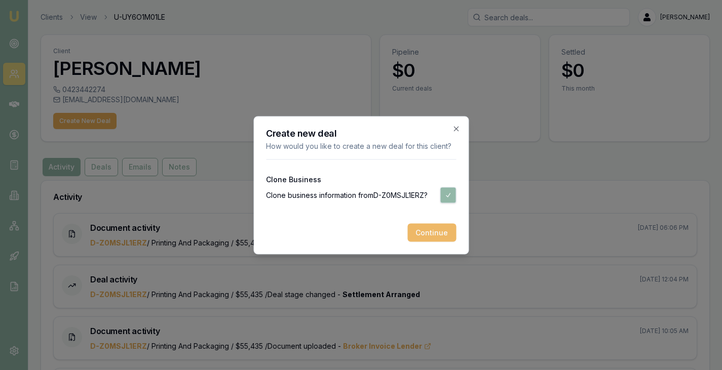
click at [428, 235] on button "Continue" at bounding box center [431, 232] width 49 height 18
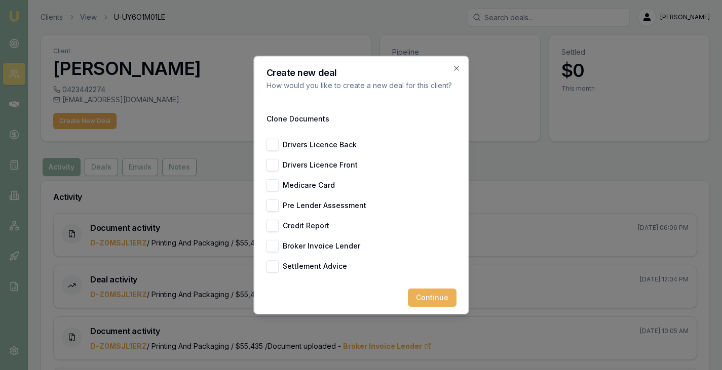
click at [273, 151] on button "Drivers Licence Back" at bounding box center [272, 145] width 12 height 12
checkbox input "true"
click at [270, 171] on button "Drivers Licence Front" at bounding box center [272, 165] width 12 height 12
checkbox input "true"
click at [270, 191] on button "Medicare Card" at bounding box center [272, 185] width 12 height 12
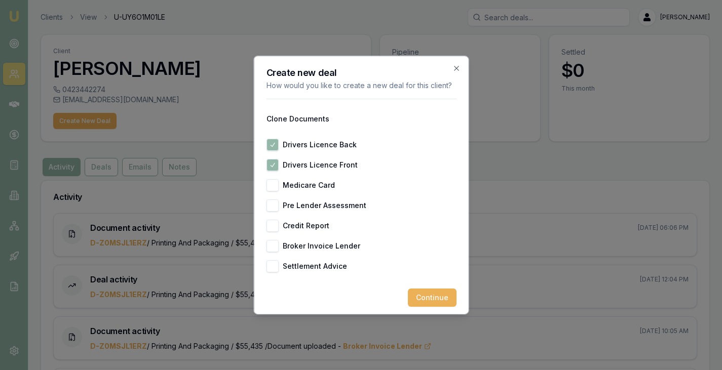
checkbox input "true"
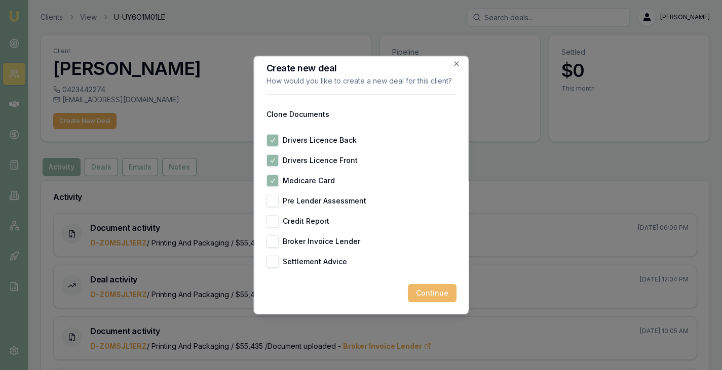
click at [431, 294] on button "Continue" at bounding box center [431, 293] width 49 height 18
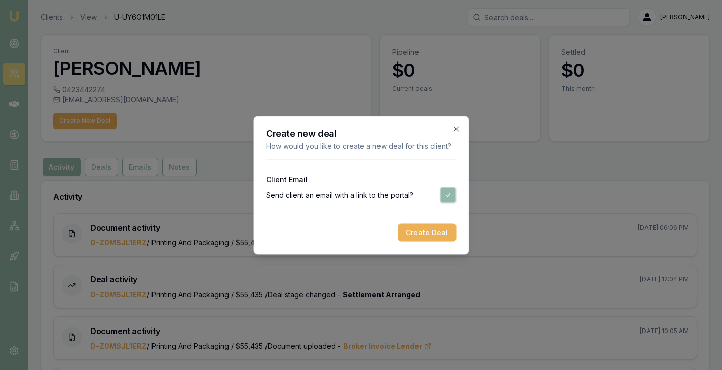
click at [447, 192] on button "button" at bounding box center [448, 195] width 16 height 16
checkbox input "false"
click at [423, 239] on button "Create Deal" at bounding box center [427, 232] width 58 height 18
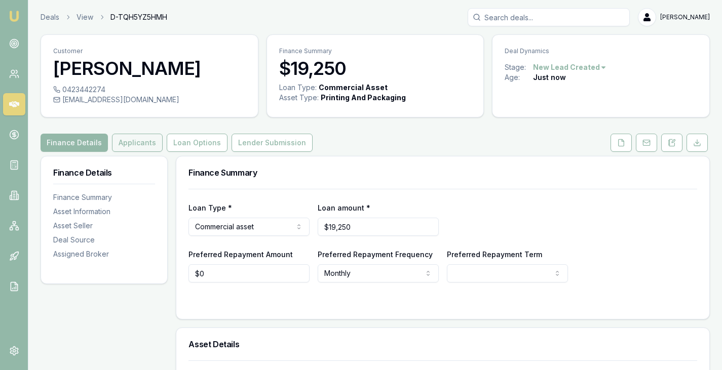
click at [125, 143] on button "Applicants" at bounding box center [137, 143] width 51 height 18
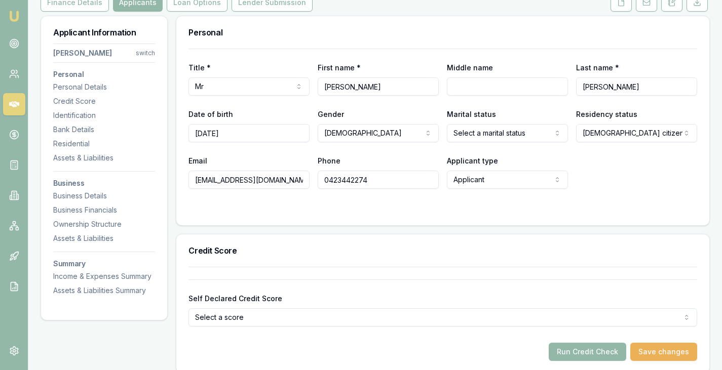
scroll to position [0, 1]
drag, startPoint x: 193, startPoint y: 181, endPoint x: 397, endPoint y: 199, distance: 204.4
click at [397, 199] on form "Title * Mr Mr Mrs Miss Ms Dr Prof First name * John Middle name Last name * Zam…" at bounding box center [442, 131] width 509 height 165
paste input "austroadshow"
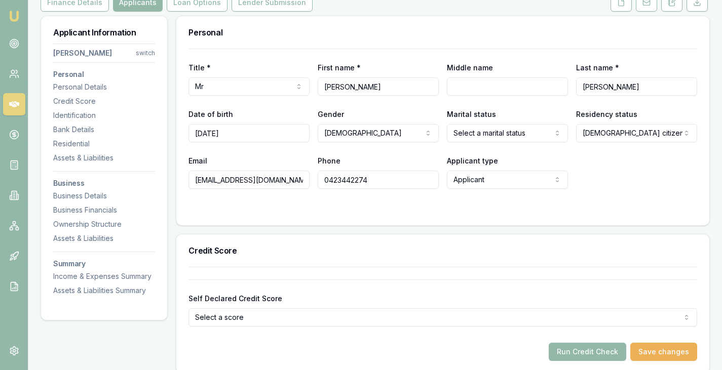
type input "austroadshow@gmail.com"
click at [393, 208] on div at bounding box center [442, 209] width 509 height 8
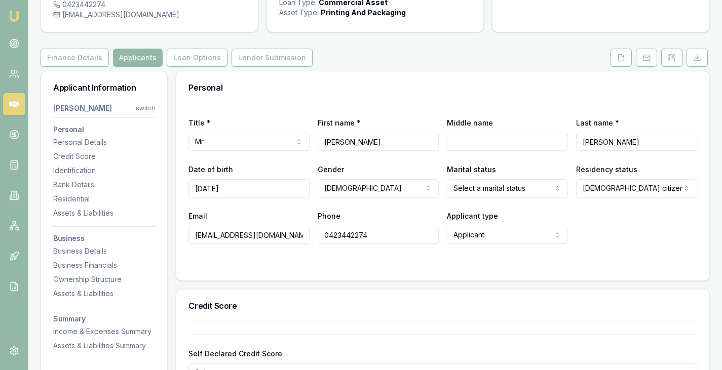
scroll to position [75, 0]
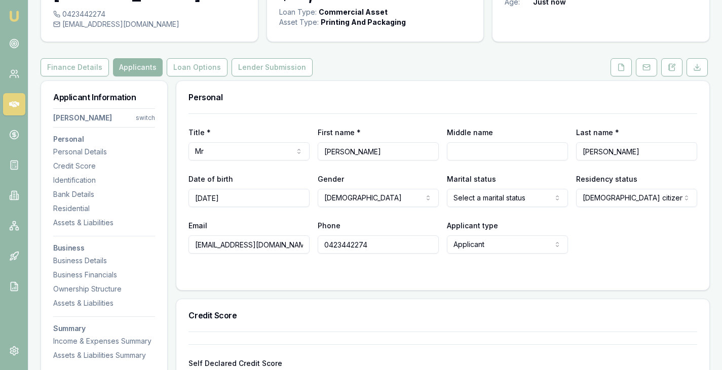
click at [628, 67] on button at bounding box center [620, 67] width 21 height 18
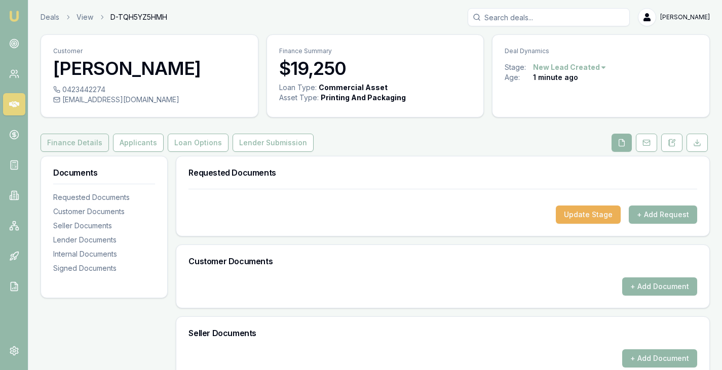
click at [70, 140] on button "Finance Details" at bounding box center [75, 143] width 68 height 18
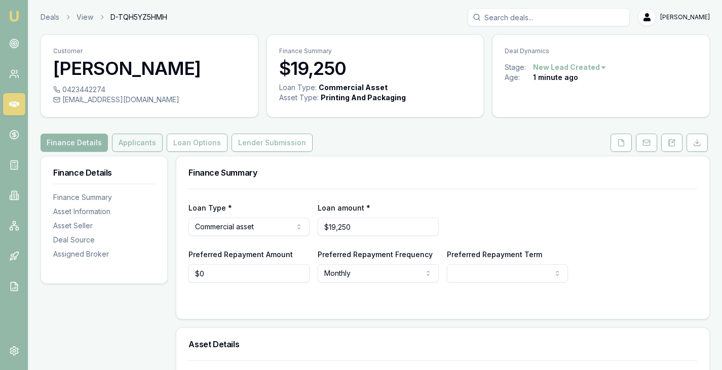
click at [141, 143] on button "Applicants" at bounding box center [137, 143] width 51 height 18
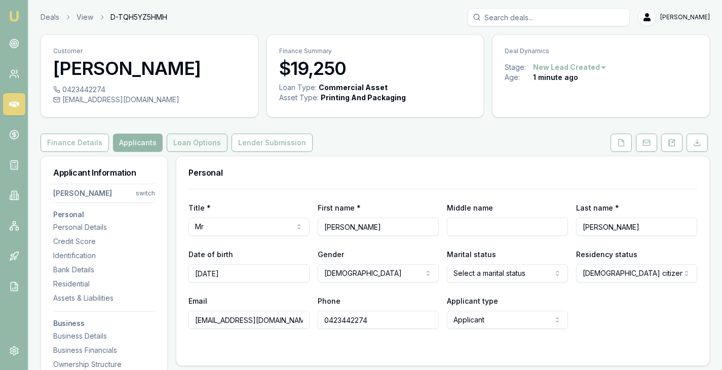
click at [213, 147] on button "Loan Options" at bounding box center [197, 143] width 61 height 18
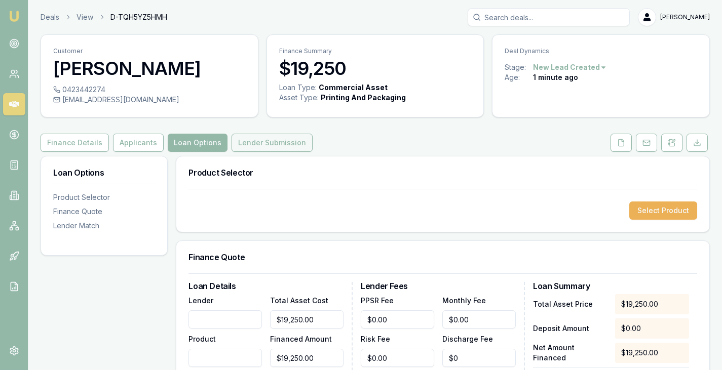
click at [259, 143] on button "Lender Submission" at bounding box center [272, 143] width 81 height 18
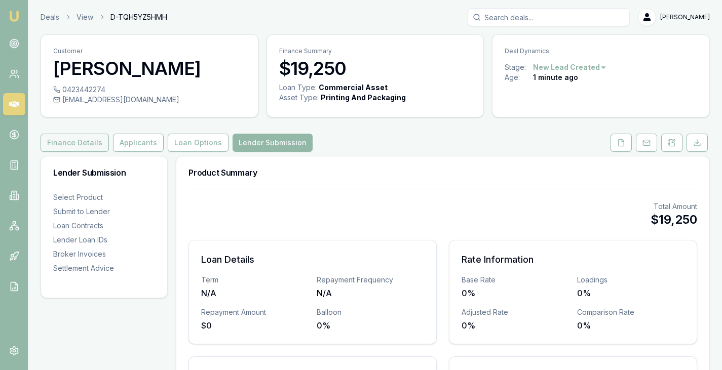
click at [84, 144] on button "Finance Details" at bounding box center [75, 143] width 68 height 18
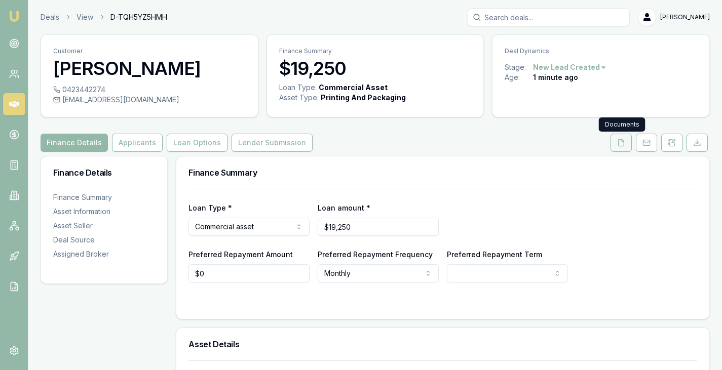
click at [614, 139] on button at bounding box center [620, 143] width 21 height 18
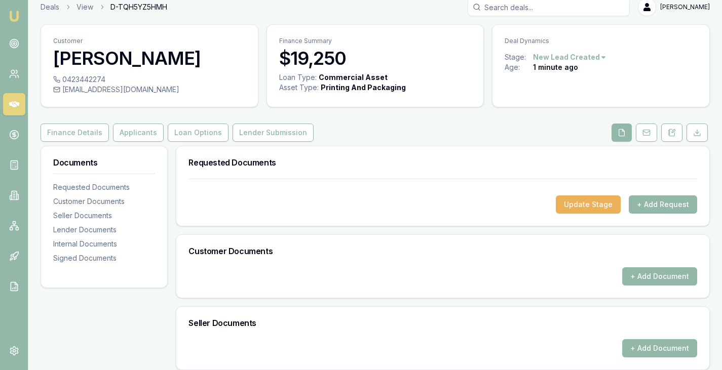
scroll to position [8, 0]
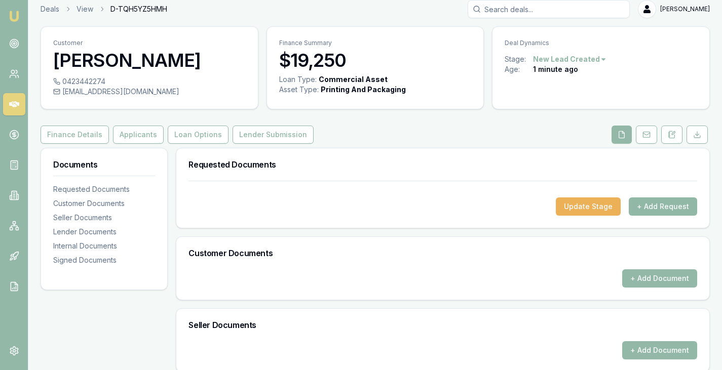
click at [670, 202] on button "+ Add Request" at bounding box center [663, 207] width 68 height 18
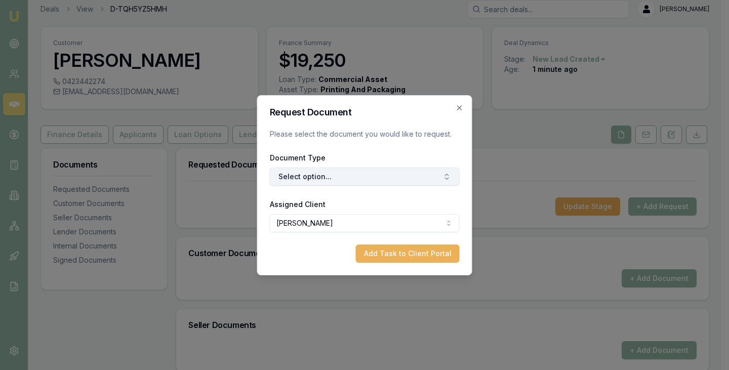
click at [372, 185] on button "Select option..." at bounding box center [365, 177] width 190 height 18
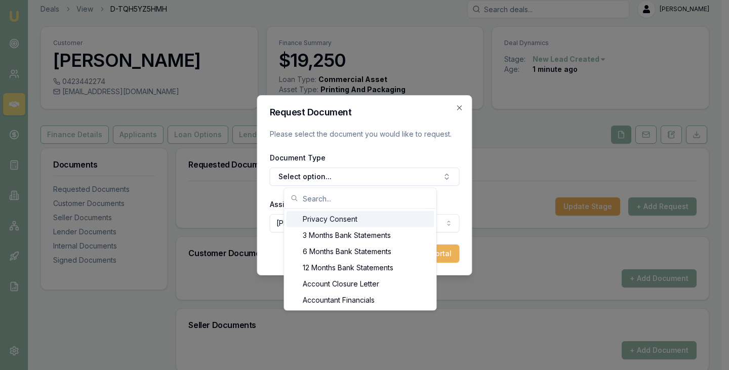
click at [331, 226] on div "Privacy Consent" at bounding box center [361, 219] width 148 height 16
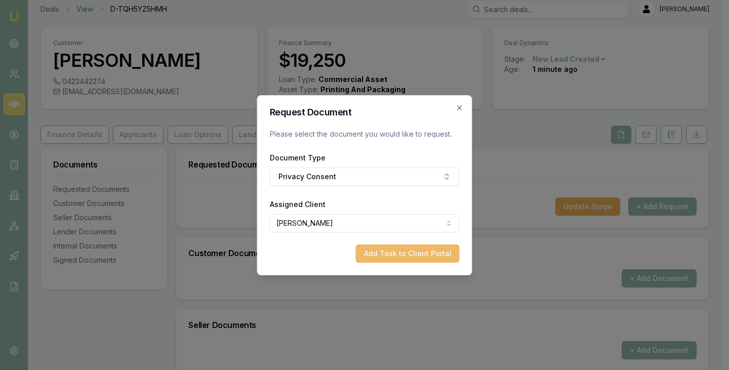
click at [411, 259] on button "Add Task to Client Portal" at bounding box center [408, 254] width 104 height 18
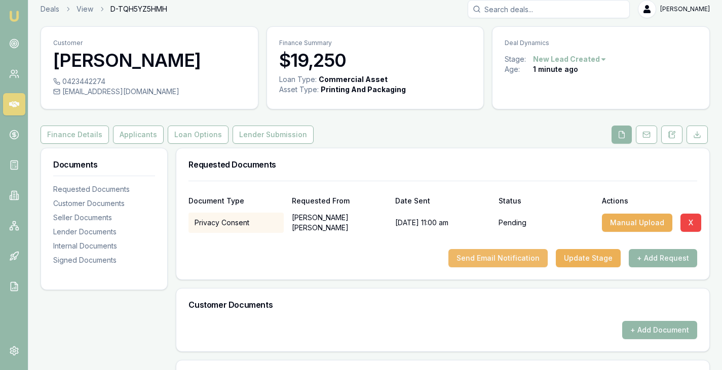
click at [496, 252] on button "Send Email Notification" at bounding box center [497, 258] width 99 height 18
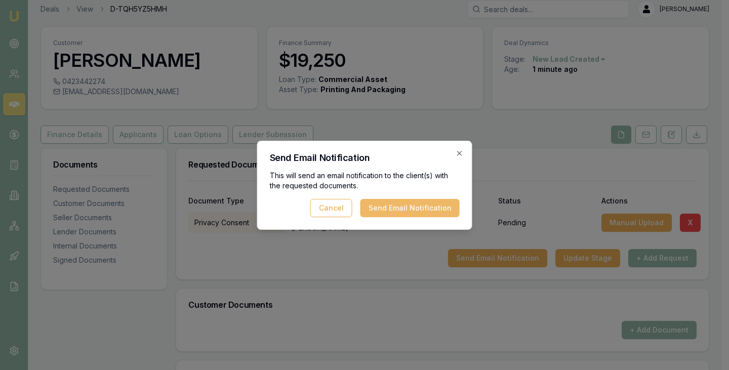
click at [408, 204] on button "Send Email Notification" at bounding box center [410, 208] width 99 height 18
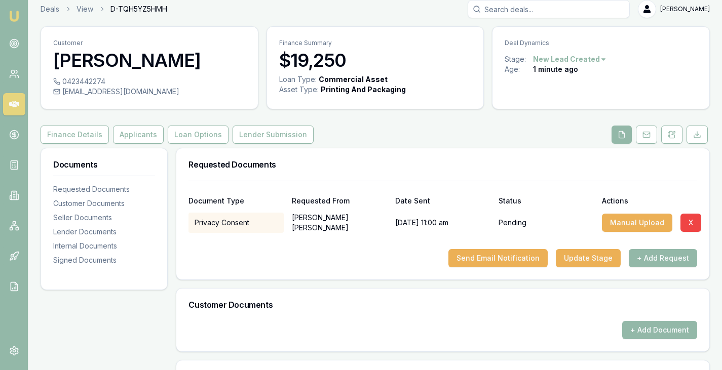
click at [487, 153] on div "Requested Documents" at bounding box center [442, 164] width 533 height 32
click at [122, 132] on button "Applicants" at bounding box center [138, 135] width 51 height 18
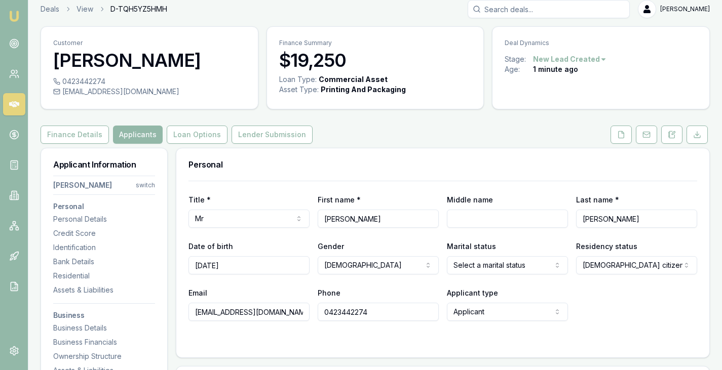
click at [71, 133] on button "Finance Details" at bounding box center [75, 135] width 68 height 18
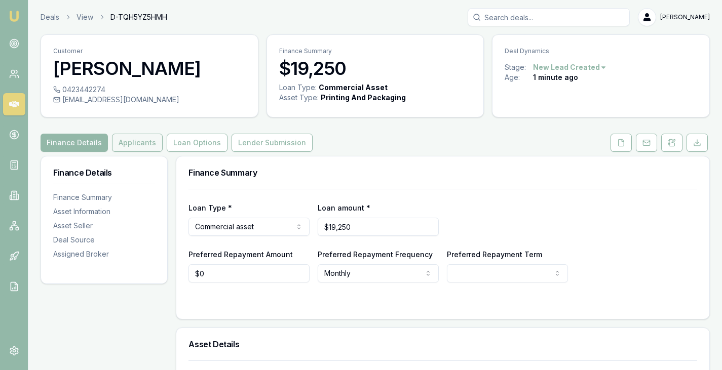
click at [133, 143] on button "Applicants" at bounding box center [137, 143] width 51 height 18
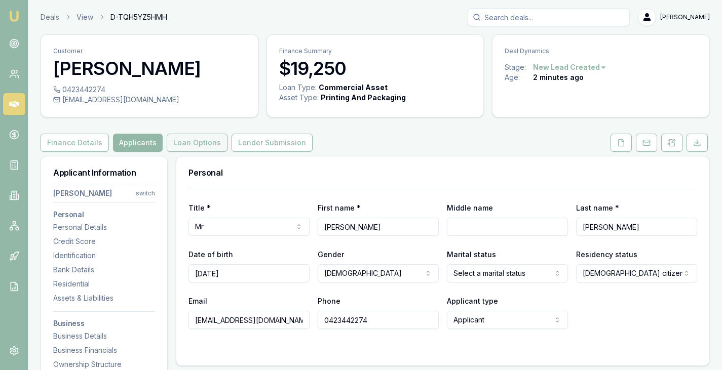
click at [178, 139] on button "Loan Options" at bounding box center [197, 143] width 61 height 18
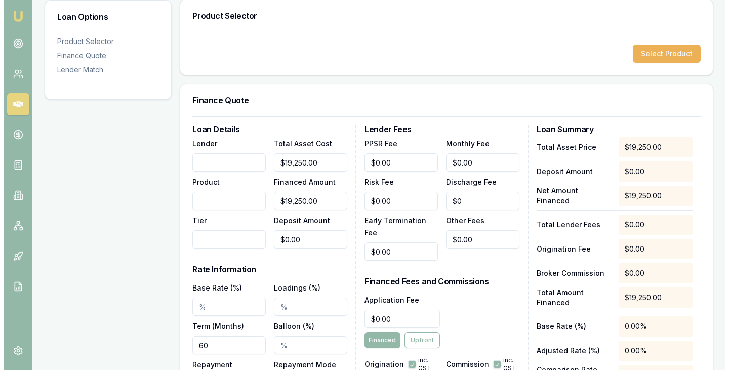
scroll to position [158, 0]
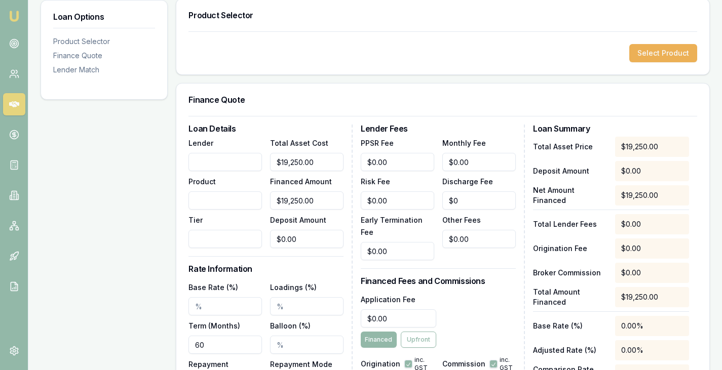
click at [669, 39] on div "Select Product" at bounding box center [442, 52] width 533 height 43
click at [658, 54] on button "Select Product" at bounding box center [663, 53] width 68 height 18
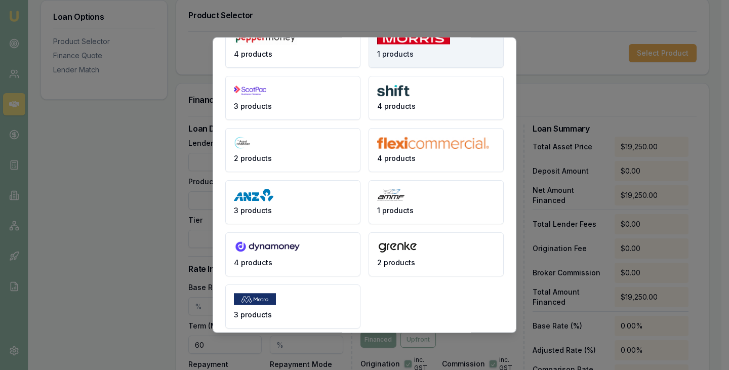
scroll to position [201, 0]
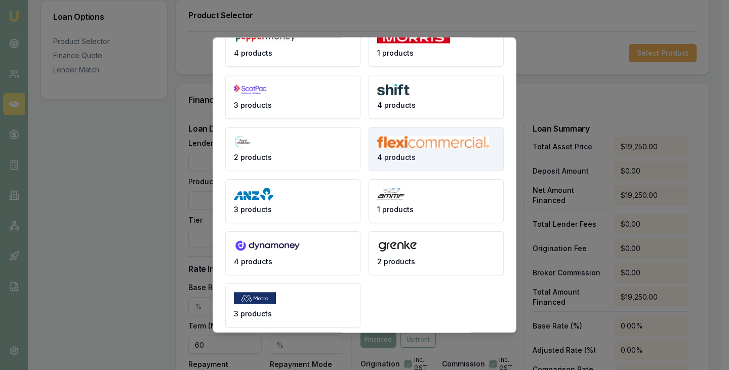
click at [436, 155] on button "4 products" at bounding box center [436, 149] width 135 height 44
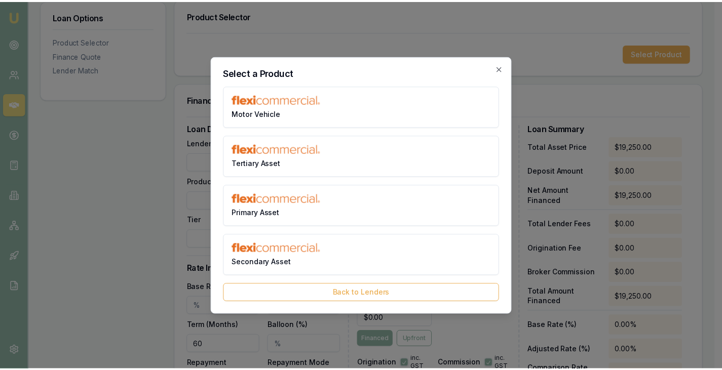
scroll to position [0, 0]
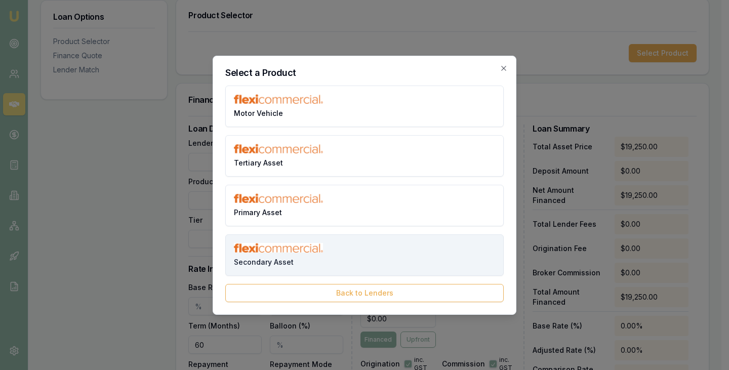
click at [258, 249] on img at bounding box center [278, 248] width 89 height 10
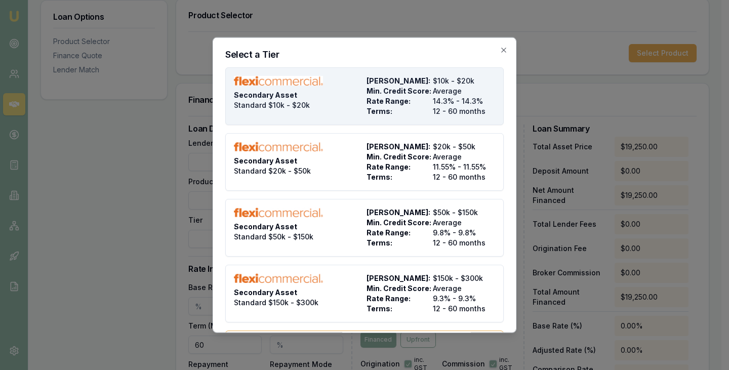
click at [292, 114] on div "Secondary Asset Standard $10k - $20k" at bounding box center [298, 95] width 129 height 41
type input "flexicommercial"
type input "Secondary Asset"
type input "Standard $10k - $20k"
type input "14.3"
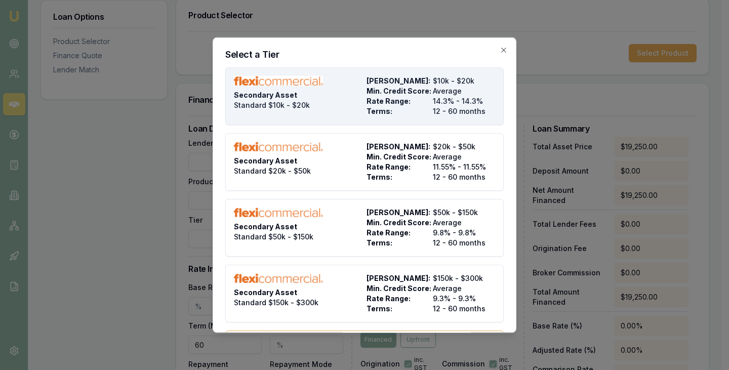
type input "12"
type input "$495.00"
type input "8"
type input "$1,540.00"
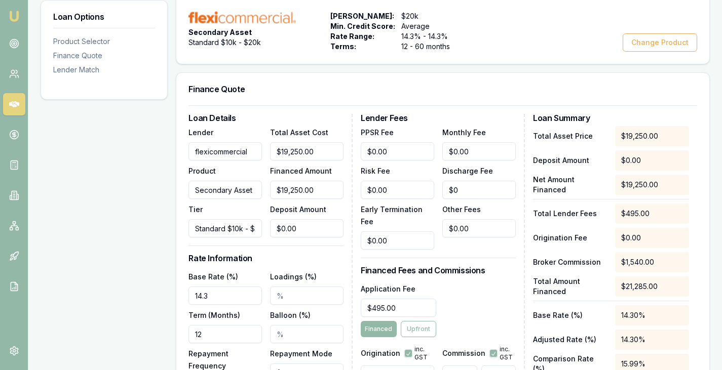
scroll to position [185, 0]
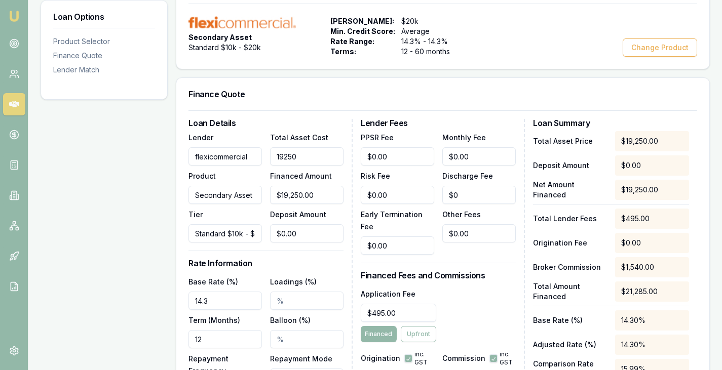
drag, startPoint x: 325, startPoint y: 158, endPoint x: 261, endPoint y: 149, distance: 64.5
click at [261, 149] on div "Lender flexicommercial Product Secondary Asset Tier Standard $10k - $20k Total …" at bounding box center [265, 186] width 155 height 111
type input "1"
type input "$1.00"
type input "$0.08"
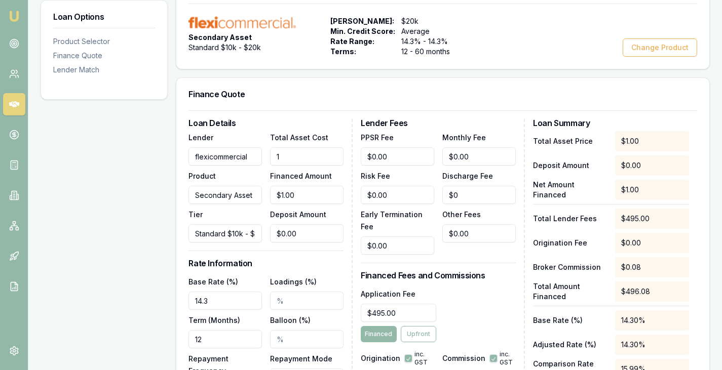
type input "19"
type input "$19.00"
type input "$1.52"
type input "197"
type input "$197.00"
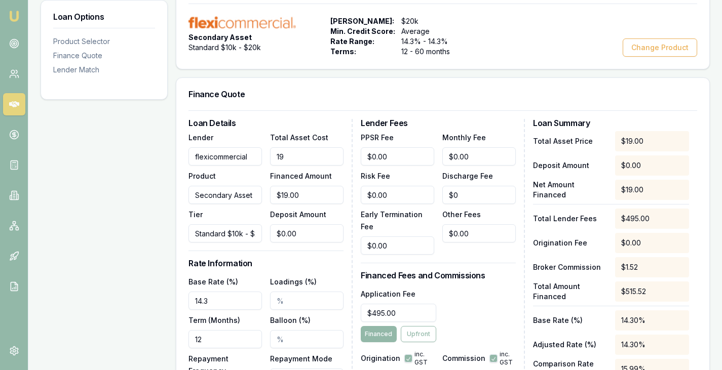
type input "$15.76"
type input "1974"
type input "$1,974.00"
type input "$157.92"
type input "19745"
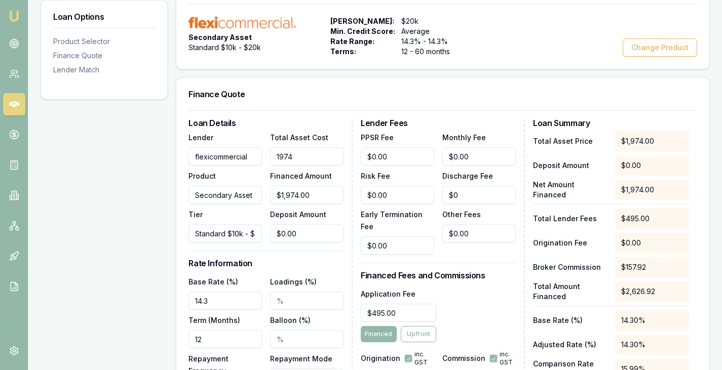
type input "$19,745.00"
type input "$1,579.60"
type input "$19,745.00"
click at [146, 188] on div "Loan Options Product Selector Finance Quote Lender Match" at bounding box center [104, 250] width 127 height 559
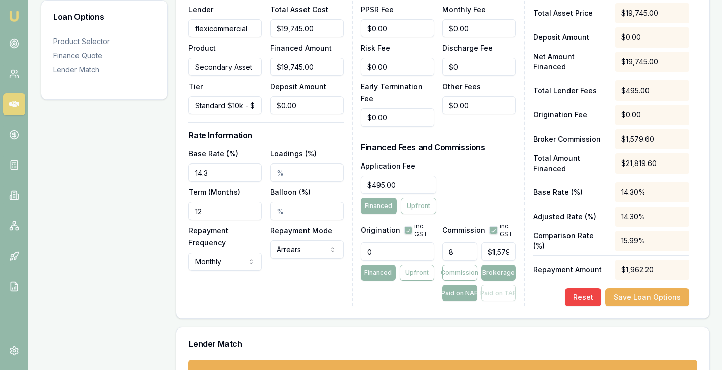
scroll to position [353, 0]
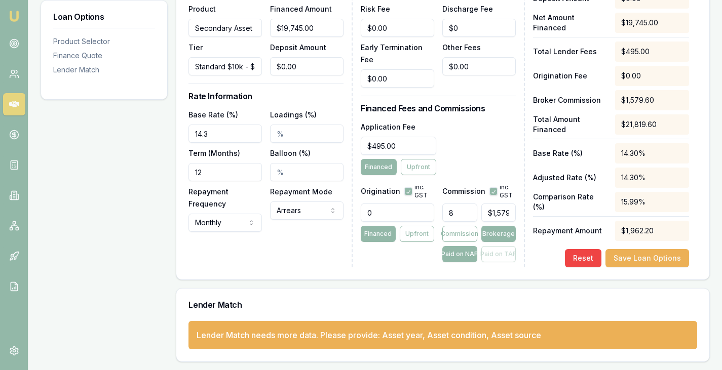
click at [483, 202] on div "Commission inc. GST 8 $1,579.60 Commission Brokerage Paid on NAF Paid on TAF" at bounding box center [478, 220] width 73 height 83
click at [495, 187] on button "button" at bounding box center [493, 191] width 8 height 8
checkbox input "false"
click at [405, 187] on button "button" at bounding box center [408, 191] width 8 height 8
checkbox input "false"
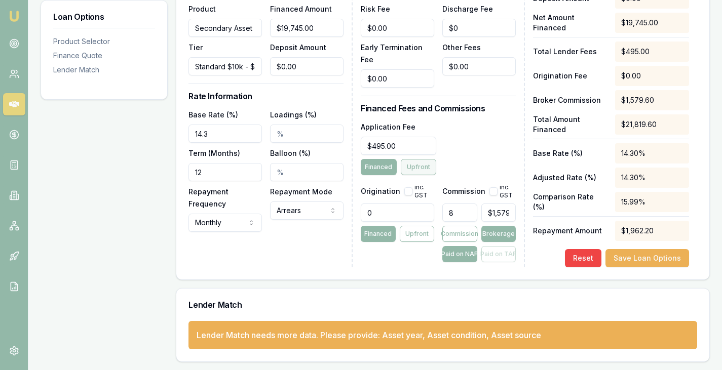
click at [422, 159] on button "Upfront" at bounding box center [418, 167] width 35 height 16
click at [382, 159] on button "Financed" at bounding box center [378, 167] width 35 height 16
drag, startPoint x: 218, startPoint y: 173, endPoint x: 169, endPoint y: 170, distance: 48.8
click at [169, 170] on div "Loan Options Product Selector Finance Quote Lender Match Product Selector Secon…" at bounding box center [375, 82] width 669 height 559
type input "60"
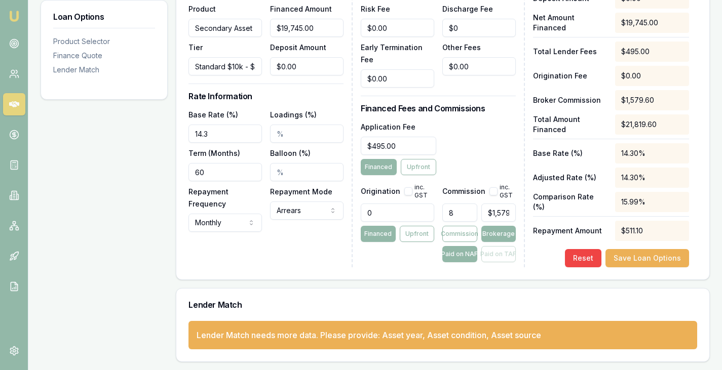
click at [292, 257] on div "Loan Details Lender flexicommercial Product Secondary Asset Tier Standard $10k …" at bounding box center [270, 110] width 164 height 316
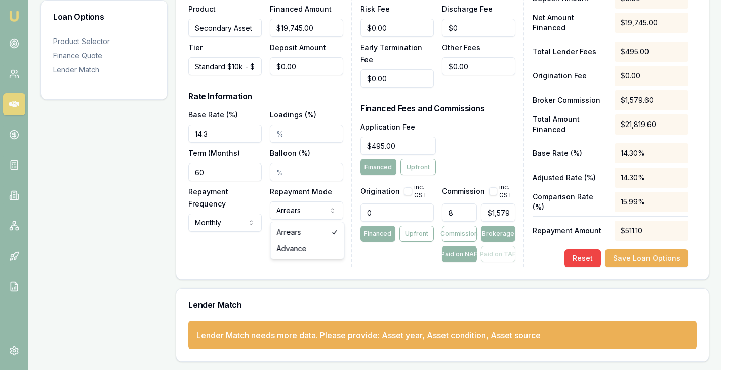
select select "ADVANCE"
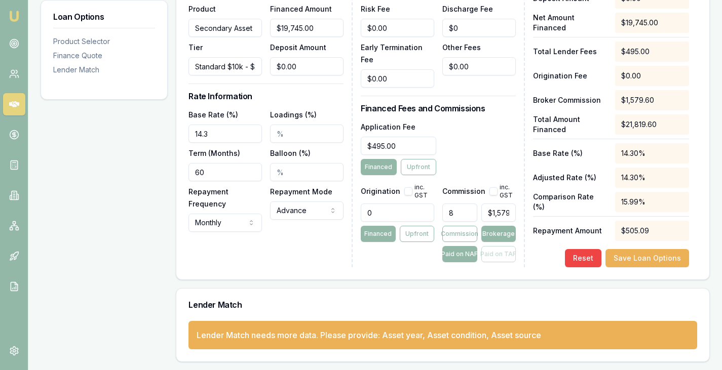
click at [339, 257] on div "Loan Details Lender flexicommercial Product Secondary Asset Tier Standard $10k …" at bounding box center [270, 110] width 164 height 316
click at [645, 258] on button "Save Loan Options" at bounding box center [647, 258] width 84 height 18
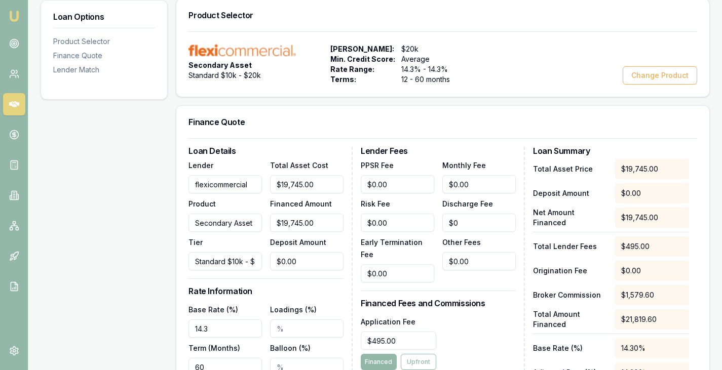
scroll to position [0, 0]
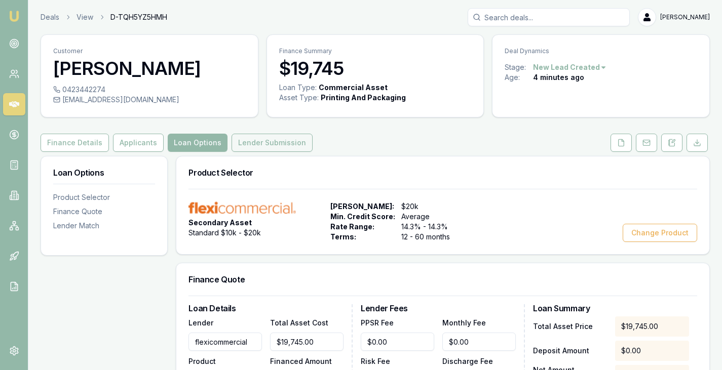
click at [245, 143] on button "Lender Submission" at bounding box center [272, 143] width 81 height 18
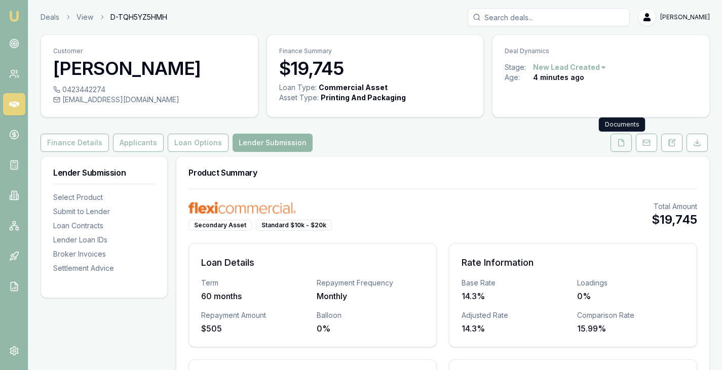
click at [619, 143] on icon at bounding box center [621, 143] width 8 height 8
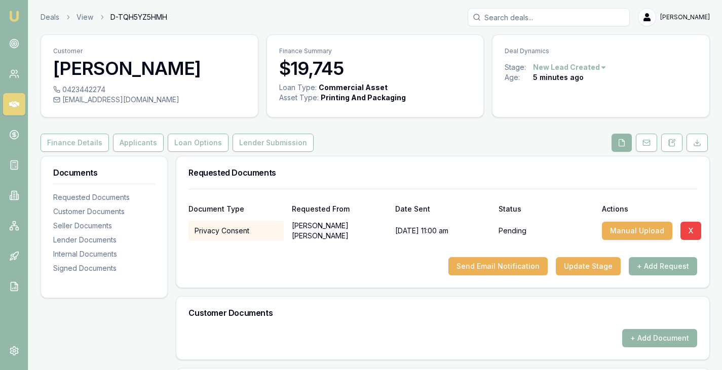
click at [345, 167] on div "Requested Documents" at bounding box center [442, 173] width 533 height 32
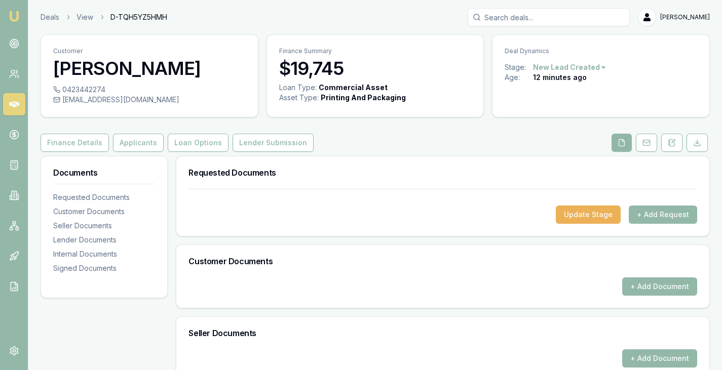
click at [627, 144] on button at bounding box center [621, 143] width 20 height 18
click at [69, 145] on button "Finance Details" at bounding box center [75, 143] width 68 height 18
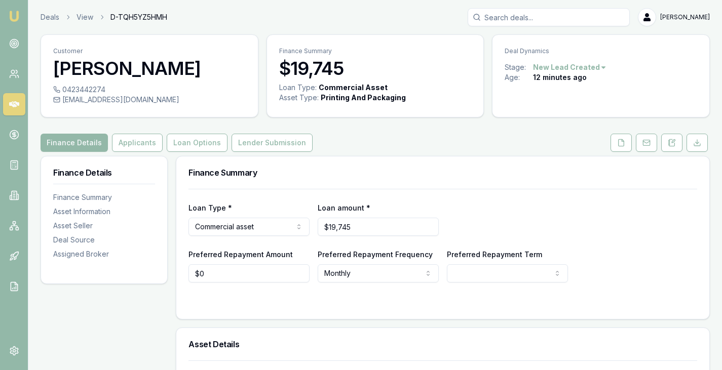
click at [631, 161] on div "Finance Summary" at bounding box center [442, 173] width 533 height 32
click at [629, 151] on button at bounding box center [620, 143] width 21 height 18
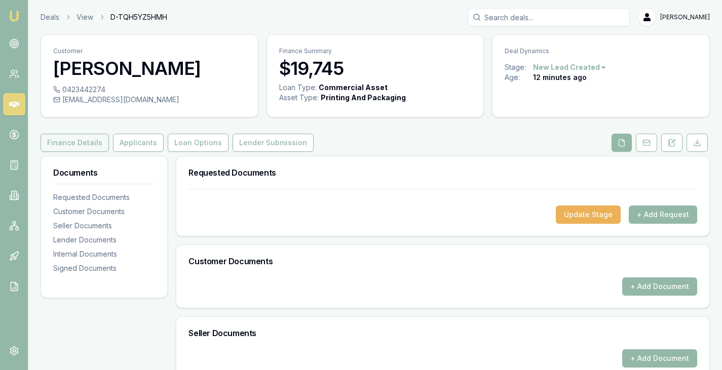
click at [90, 142] on button "Finance Details" at bounding box center [75, 143] width 68 height 18
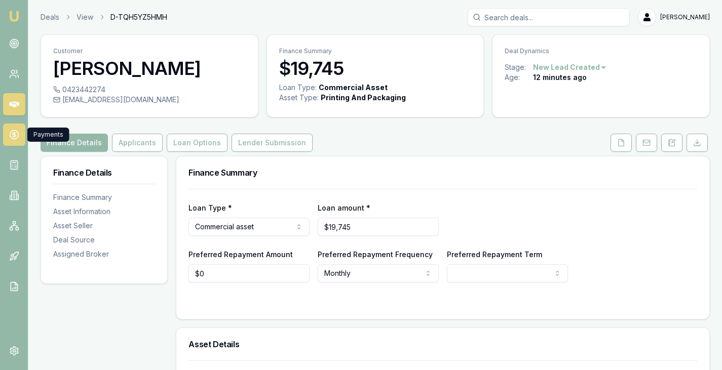
click at [16, 132] on circle at bounding box center [14, 135] width 9 height 9
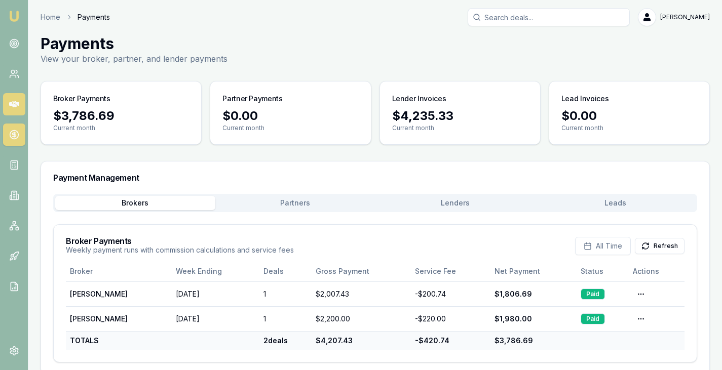
click at [17, 104] on icon at bounding box center [14, 104] width 10 height 6
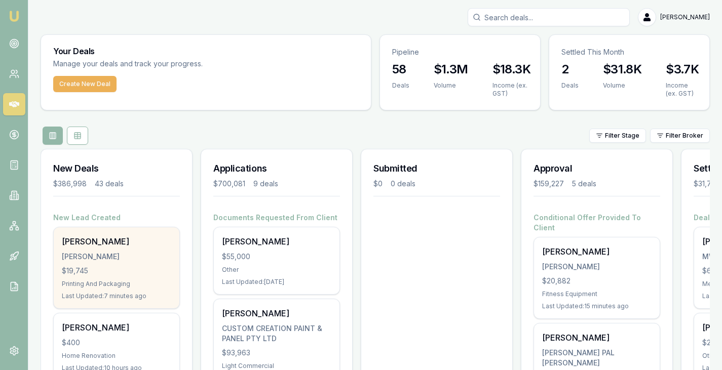
click at [111, 249] on div "[PERSON_NAME] [PERSON_NAME] $19,745 Printing And Packaging Last Updated: 7 minu…" at bounding box center [117, 267] width 126 height 81
click at [91, 254] on div "[PERSON_NAME]" at bounding box center [116, 257] width 109 height 10
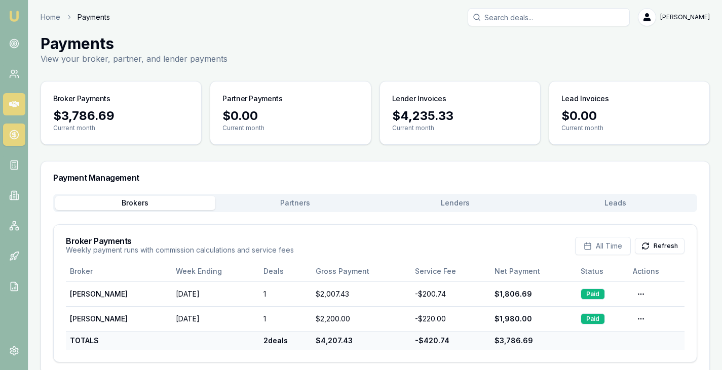
click at [15, 99] on icon at bounding box center [14, 104] width 10 height 10
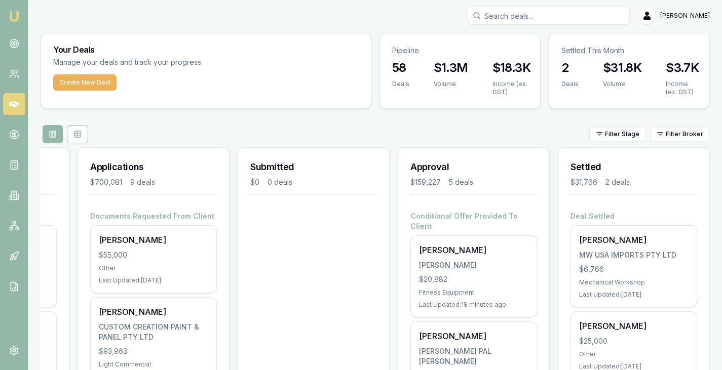
scroll to position [1, 0]
click at [390, 11] on div "[PERSON_NAME]" at bounding box center [375, 16] width 669 height 18
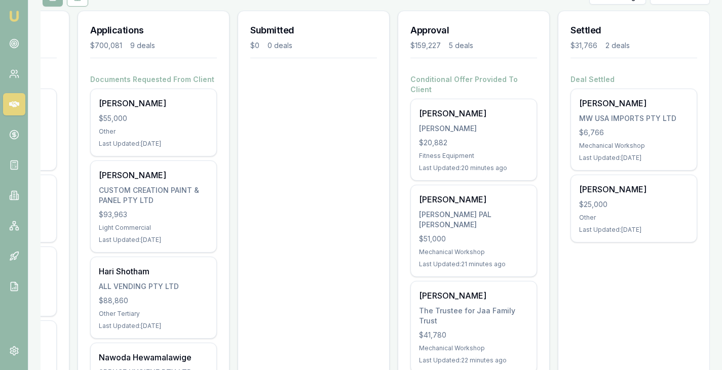
scroll to position [0, 0]
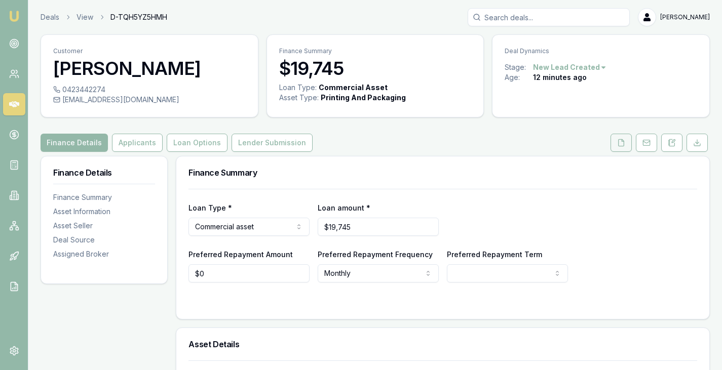
click at [618, 146] on icon at bounding box center [621, 143] width 8 height 8
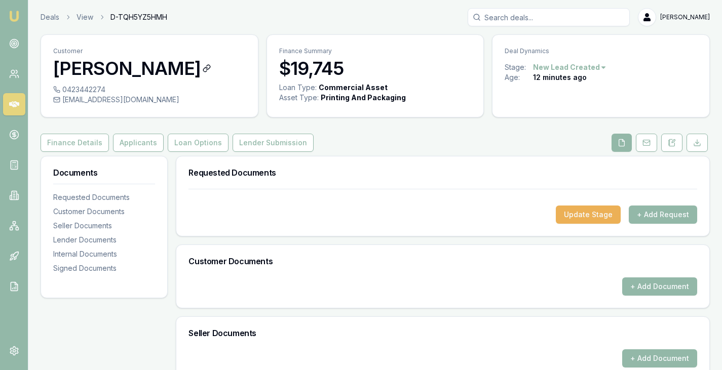
click at [111, 62] on h3 "[PERSON_NAME]" at bounding box center [149, 68] width 192 height 20
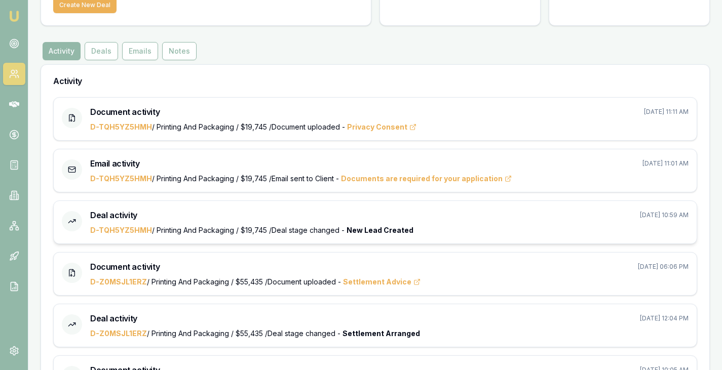
scroll to position [119, 0]
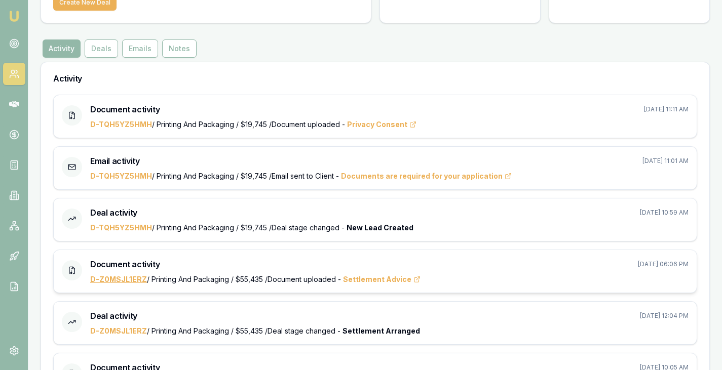
click at [124, 280] on link "D-Z0MSJL1ERZ" at bounding box center [118, 279] width 57 height 9
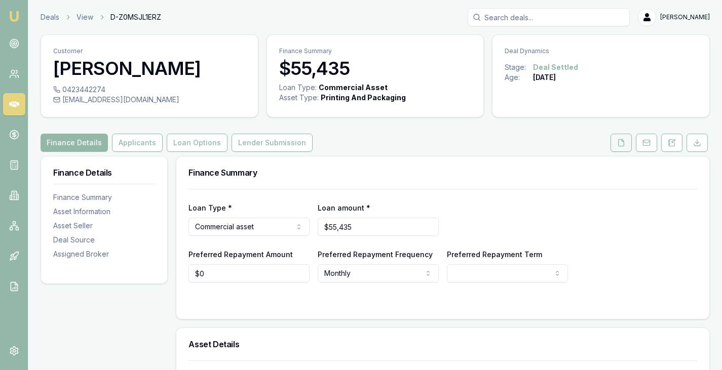
click at [619, 143] on icon at bounding box center [621, 143] width 8 height 8
click at [626, 149] on button at bounding box center [620, 143] width 21 height 18
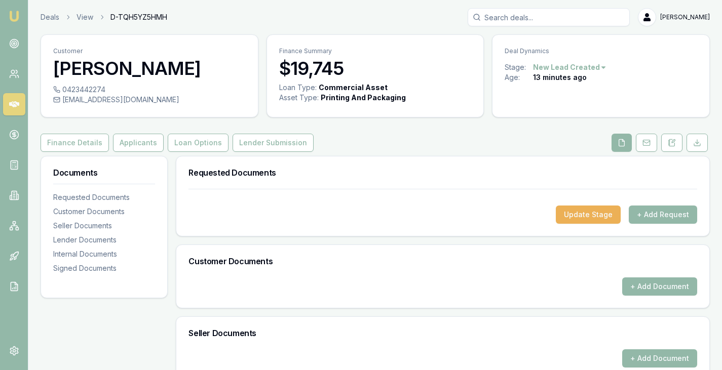
scroll to position [302, 0]
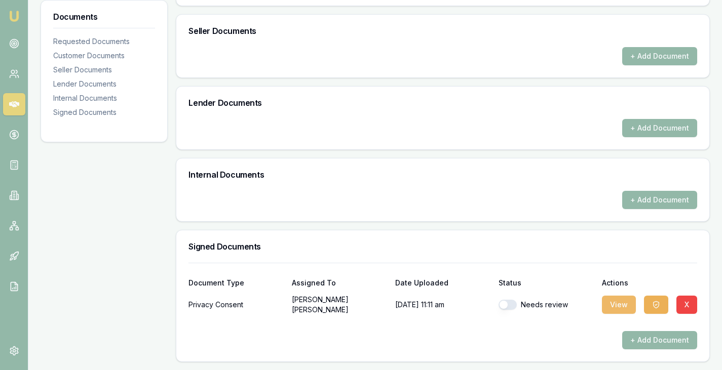
click at [613, 310] on button "View" at bounding box center [619, 305] width 34 height 18
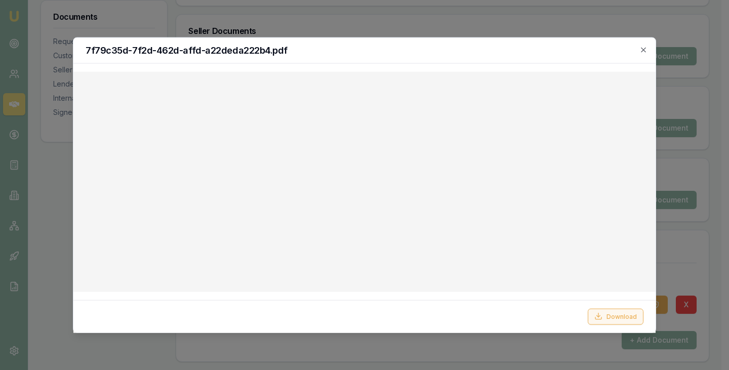
click at [601, 315] on icon at bounding box center [599, 317] width 8 height 8
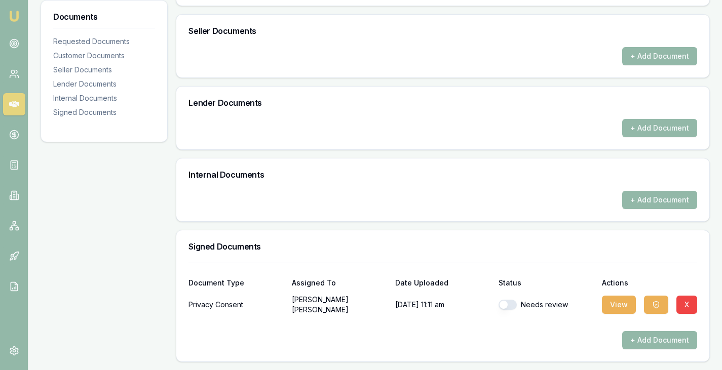
click at [511, 307] on button "button" at bounding box center [507, 305] width 18 height 10
checkbox input "true"
click at [657, 301] on icon "button" at bounding box center [656, 305] width 8 height 8
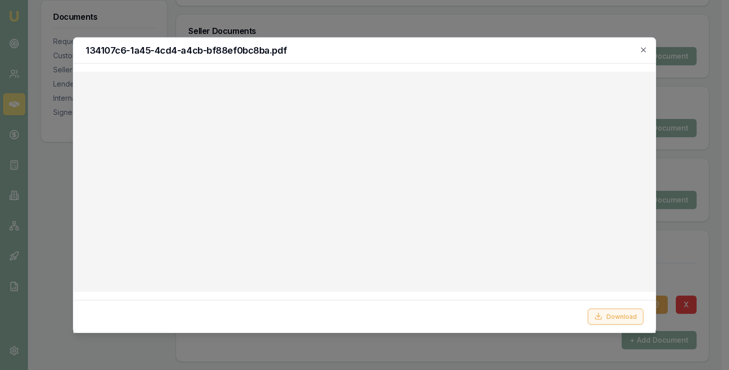
click at [623, 318] on button "Download" at bounding box center [616, 317] width 56 height 16
click at [643, 53] on icon "button" at bounding box center [644, 50] width 8 height 8
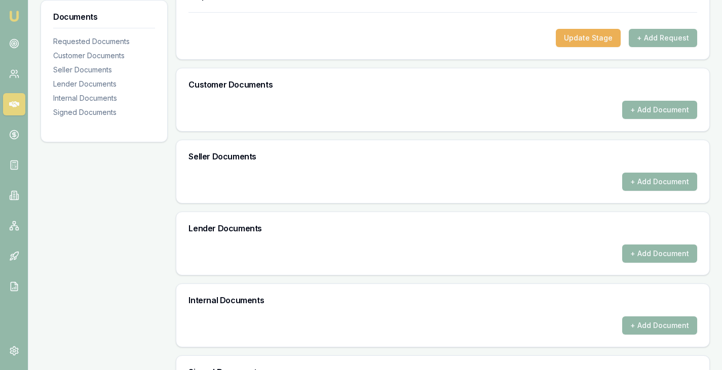
scroll to position [155, 0]
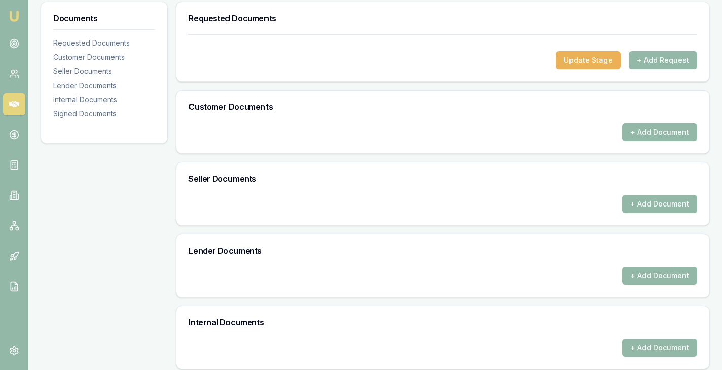
click at [18, 103] on icon at bounding box center [14, 104] width 10 height 6
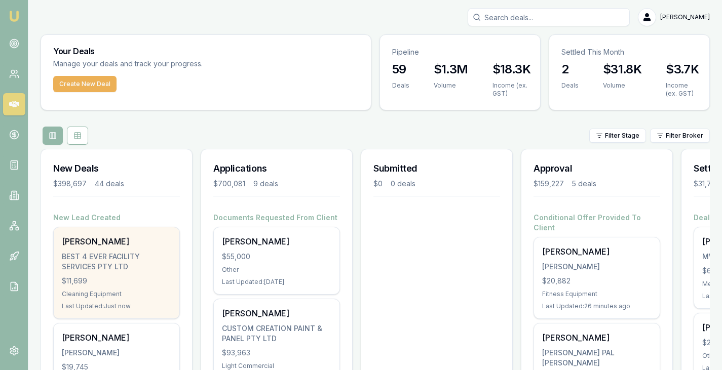
click at [104, 284] on div "$11,699" at bounding box center [116, 281] width 109 height 10
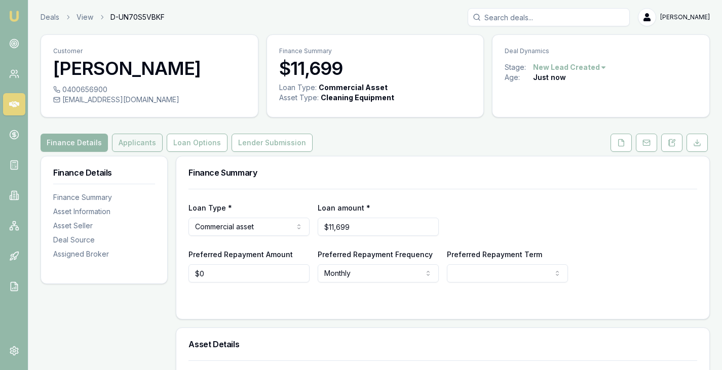
click at [131, 147] on button "Applicants" at bounding box center [137, 143] width 51 height 18
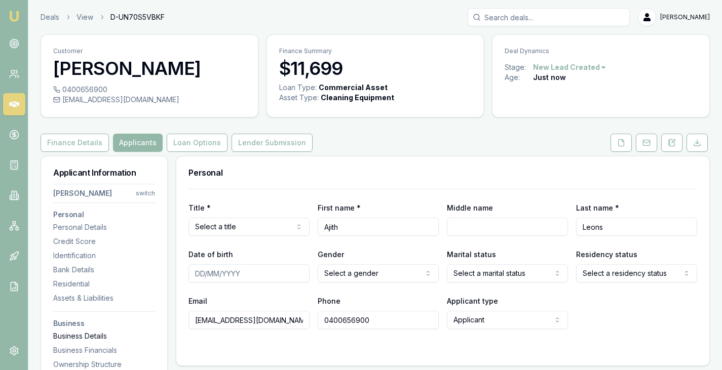
click at [85, 340] on div "Business Details" at bounding box center [104, 336] width 102 height 10
click at [80, 141] on button "Finance Details" at bounding box center [75, 143] width 68 height 18
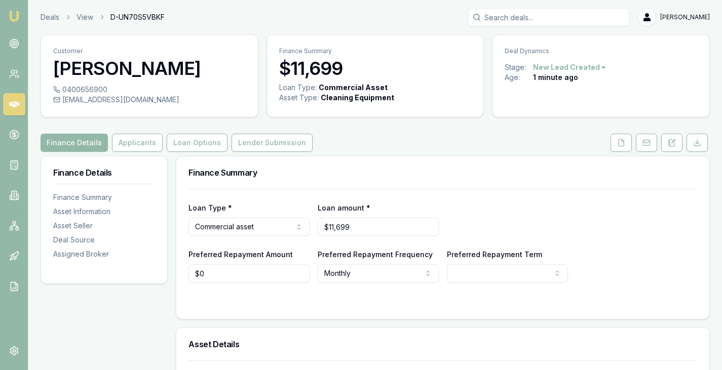
click at [10, 105] on icon at bounding box center [14, 104] width 10 height 6
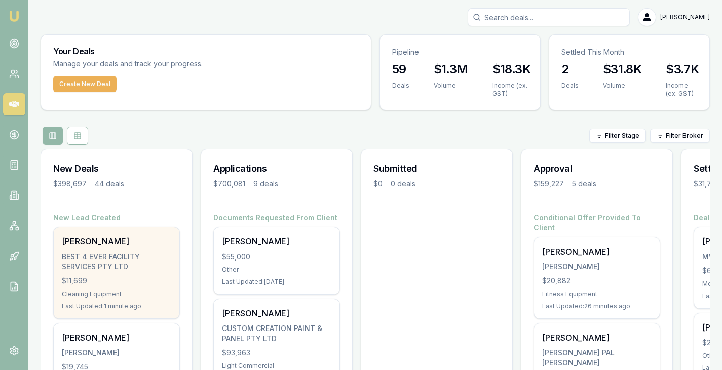
click at [124, 252] on div "BEST 4 EVER FACILITY SERVICES PTY LTD" at bounding box center [116, 262] width 109 height 20
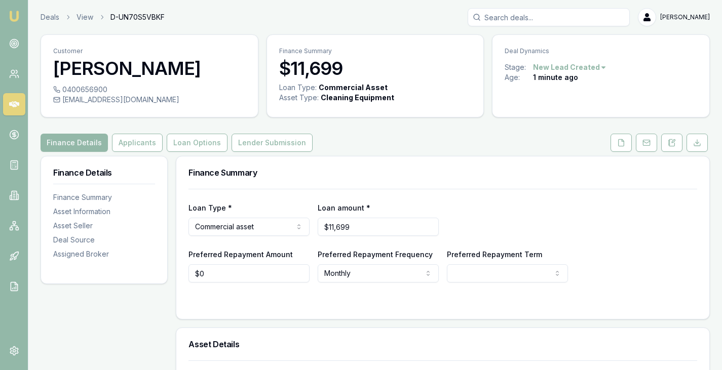
click at [14, 107] on icon at bounding box center [14, 104] width 10 height 10
